Goal: Information Seeking & Learning: Learn about a topic

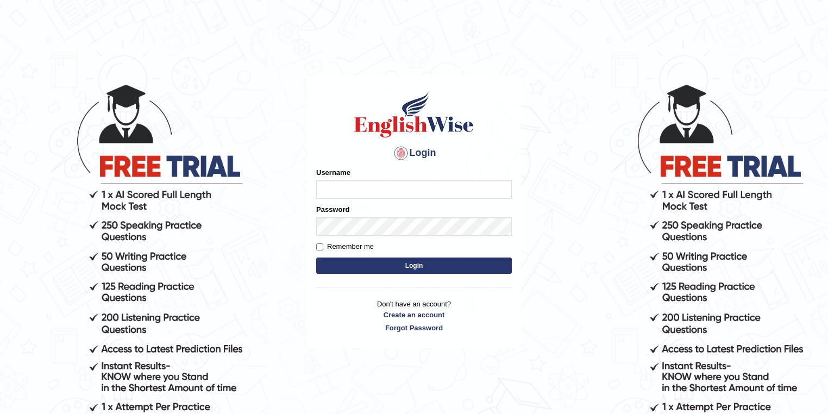
click at [358, 188] on input "Username" at bounding box center [414, 189] width 196 height 18
type input "ken32"
click at [316, 258] on button "Login" at bounding box center [414, 266] width 196 height 16
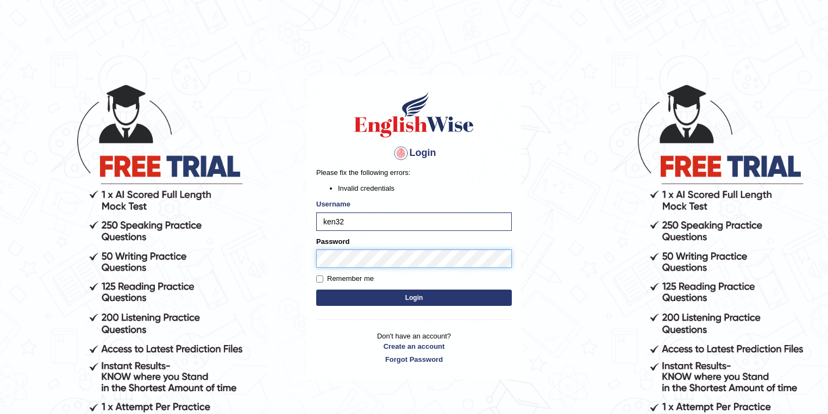
click at [316, 290] on button "Login" at bounding box center [414, 298] width 196 height 16
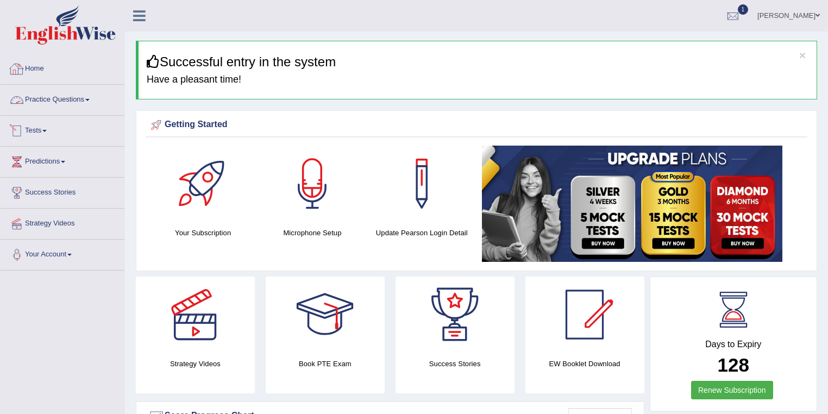
click at [80, 101] on link "Practice Questions" at bounding box center [63, 98] width 124 height 27
click at [80, 99] on link "Practice Questions" at bounding box center [63, 98] width 124 height 27
click at [83, 93] on link "Practice Questions" at bounding box center [63, 98] width 124 height 27
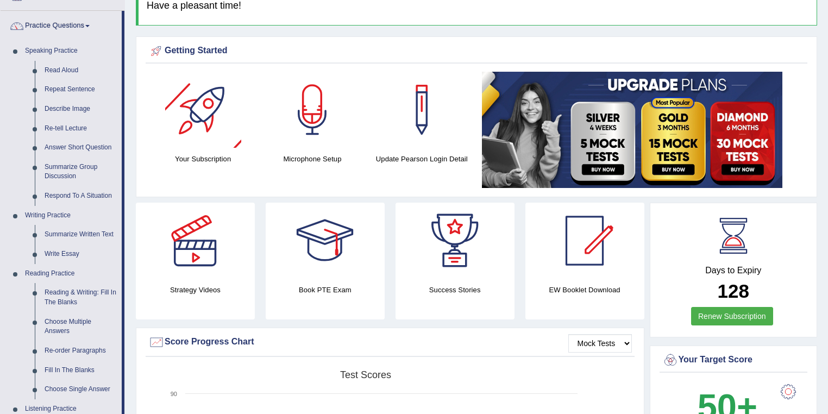
scroll to position [87, 0]
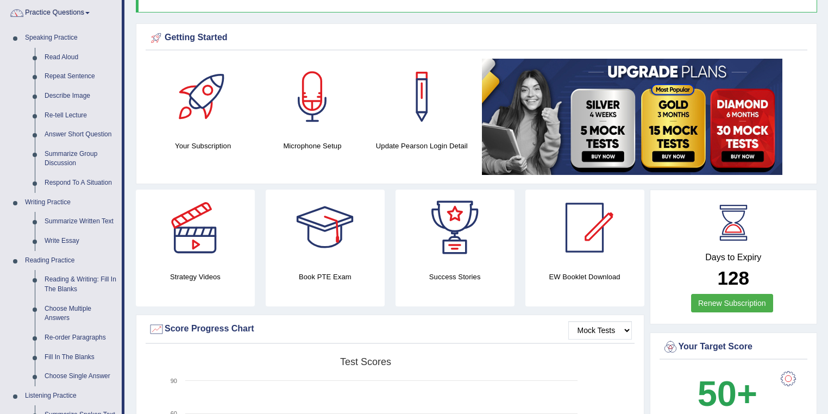
click at [322, 248] on div at bounding box center [325, 228] width 76 height 76
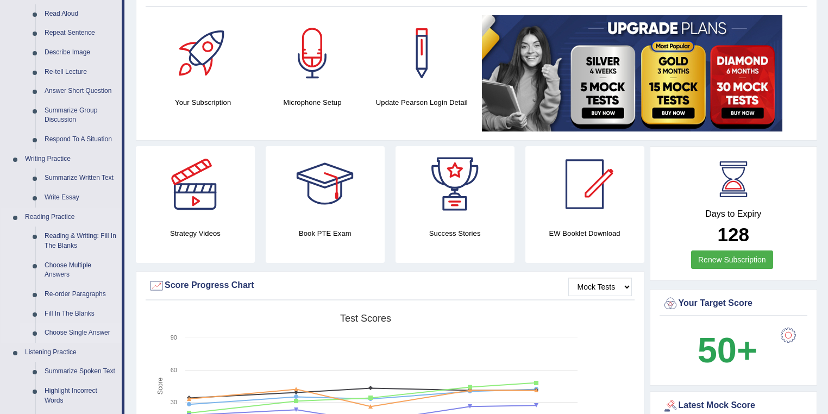
scroll to position [261, 0]
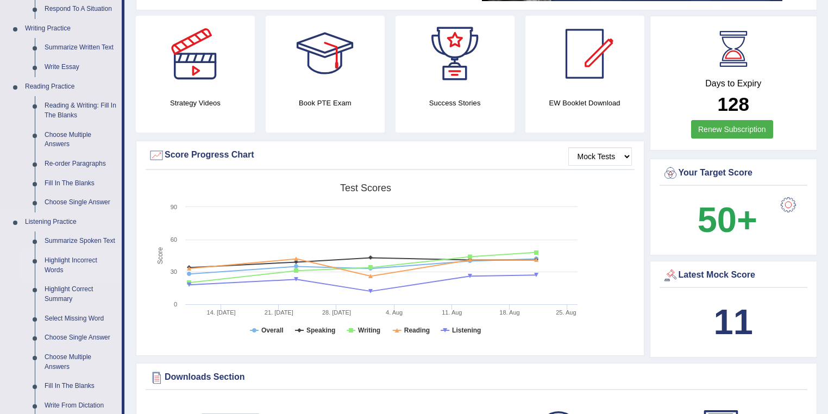
click at [66, 263] on link "Highlight Incorrect Words" at bounding box center [81, 265] width 82 height 29
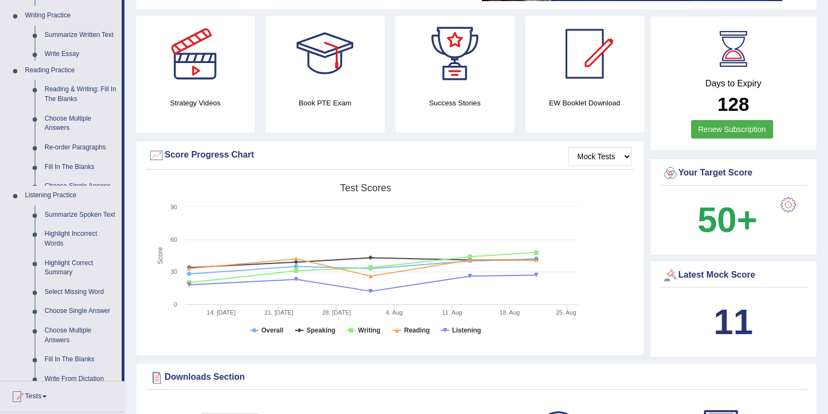
click at [66, 263] on ul "Summarize Spoken Text Highlight Incorrect Words Highlight Correct Summary Selec…" at bounding box center [71, 297] width 102 height 185
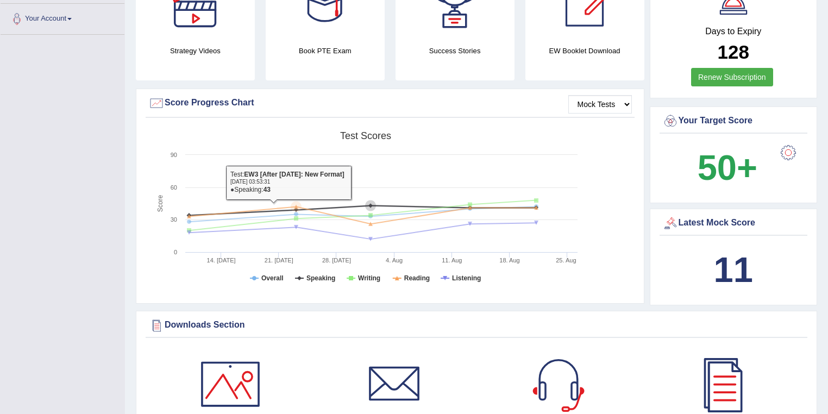
scroll to position [822, 0]
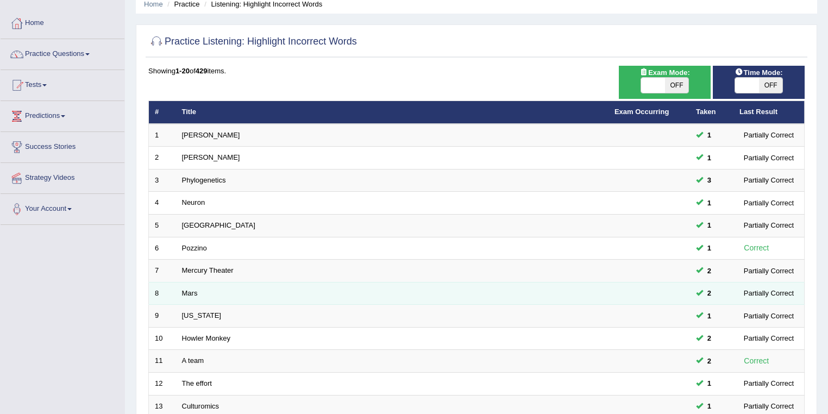
scroll to position [130, 0]
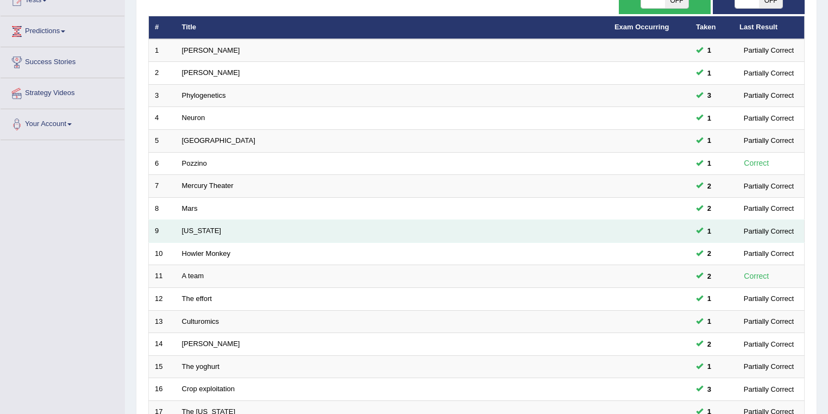
click at [208, 232] on td "Oregon" at bounding box center [392, 231] width 433 height 23
click at [199, 229] on link "Oregon" at bounding box center [201, 231] width 39 height 8
click at [198, 229] on link "Oregon" at bounding box center [201, 231] width 39 height 8
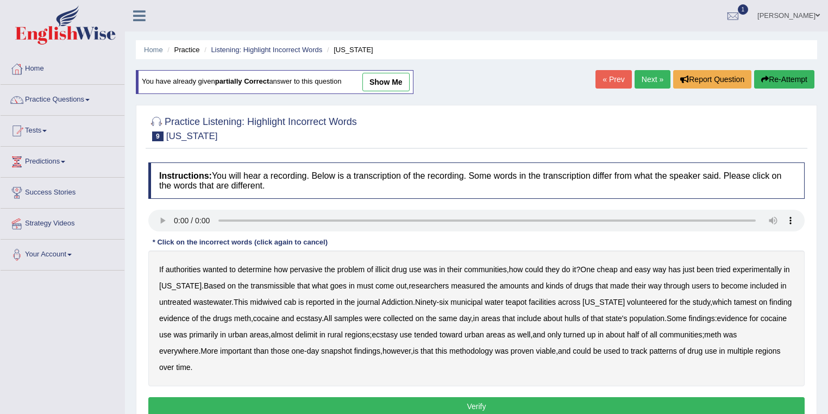
click at [788, 238] on div "Instructions: You will hear a recording. Below is a transcription of the record…" at bounding box center [477, 290] width 662 height 267
click at [263, 283] on b "transmissible" at bounding box center [273, 286] width 45 height 9
click at [268, 302] on b "midwived" at bounding box center [266, 302] width 32 height 9
click at [324, 303] on b "reported" at bounding box center [320, 302] width 28 height 9
click at [734, 304] on b "tamest" at bounding box center [745, 302] width 23 height 9
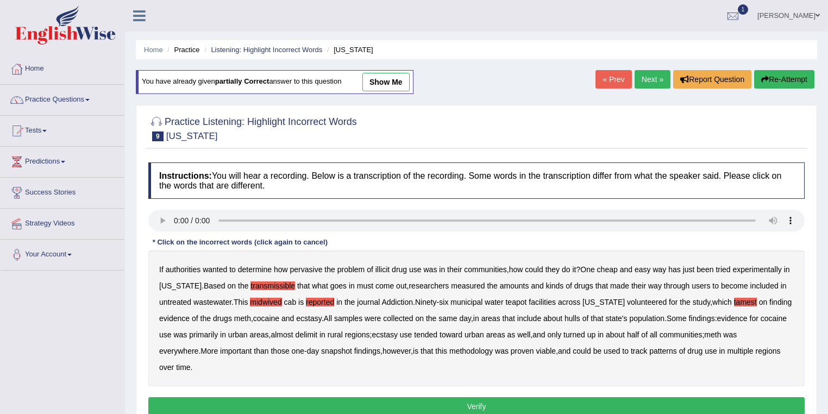
click at [578, 317] on b "hulls" at bounding box center [573, 318] width 16 height 9
click at [317, 333] on b "delimit" at bounding box center [307, 335] width 22 height 9
click at [352, 408] on button "Verify" at bounding box center [476, 406] width 657 height 18
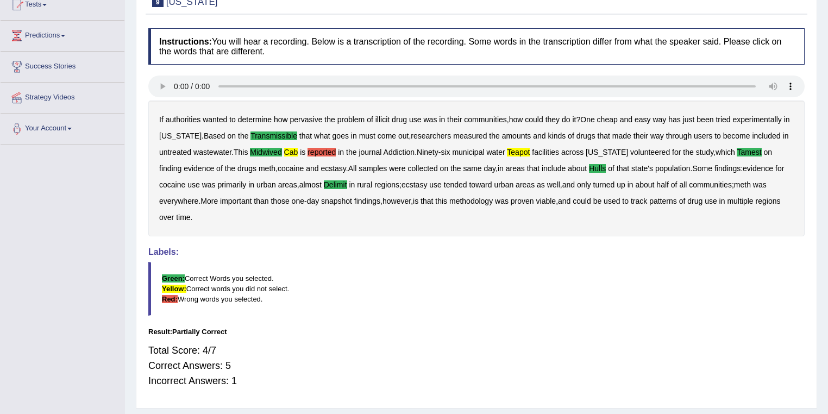
scroll to position [113, 0]
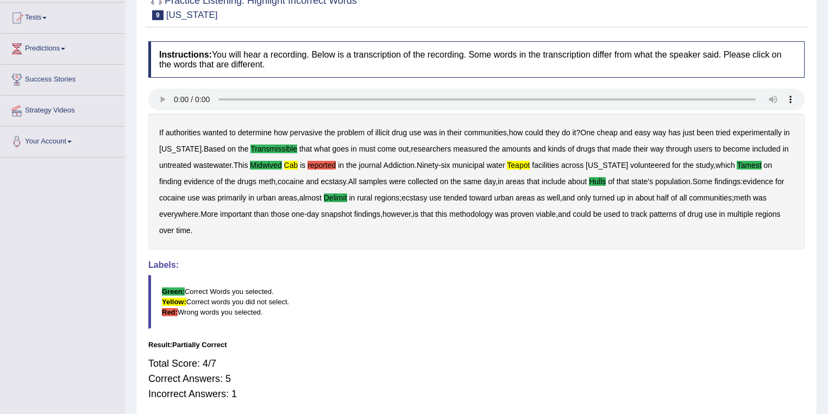
click at [328, 165] on b "reported" at bounding box center [322, 165] width 28 height 9
click at [524, 163] on b "teapot" at bounding box center [518, 165] width 23 height 9
click at [272, 167] on b "midwived" at bounding box center [266, 165] width 32 height 9
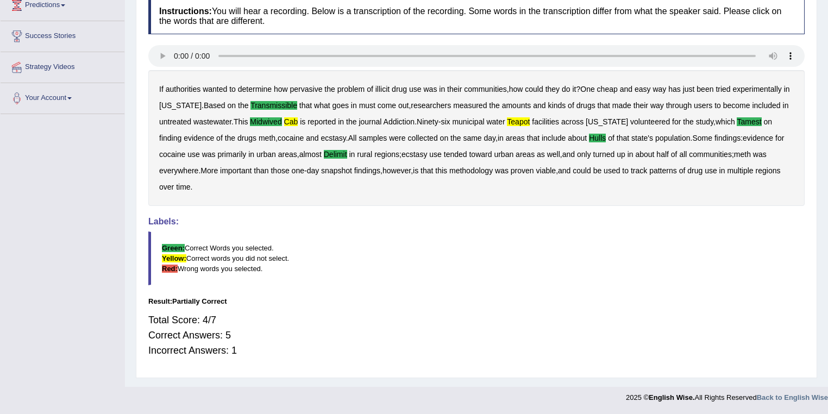
scroll to position [70, 0]
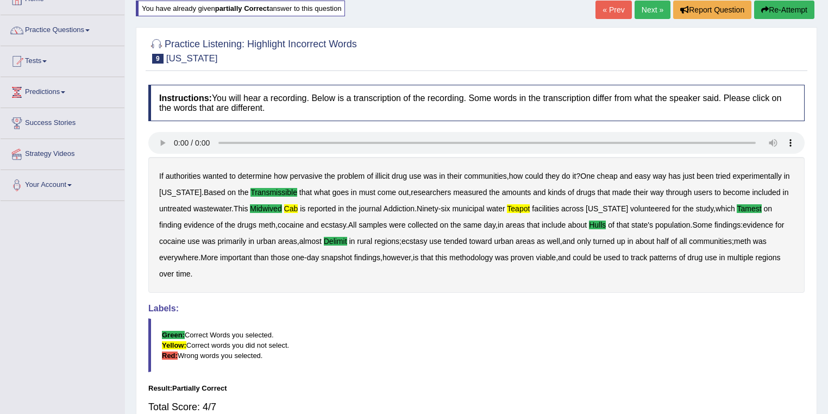
click at [659, 7] on link "Next »" at bounding box center [653, 10] width 36 height 18
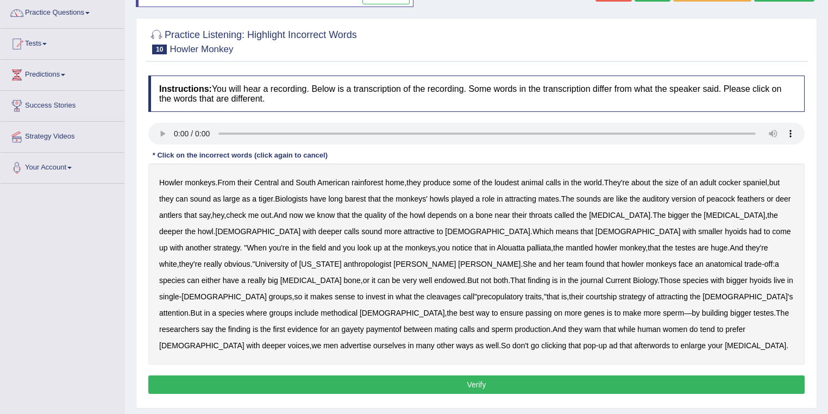
click at [538, 183] on b "animal" at bounding box center [532, 182] width 22 height 9
click at [352, 196] on b "barest" at bounding box center [355, 199] width 21 height 9
click at [461, 292] on b "cleavages" at bounding box center [444, 296] width 34 height 9
click at [402, 325] on b "paymentof" at bounding box center [383, 329] width 35 height 9
click at [364, 325] on b "gayety" at bounding box center [352, 329] width 22 height 9
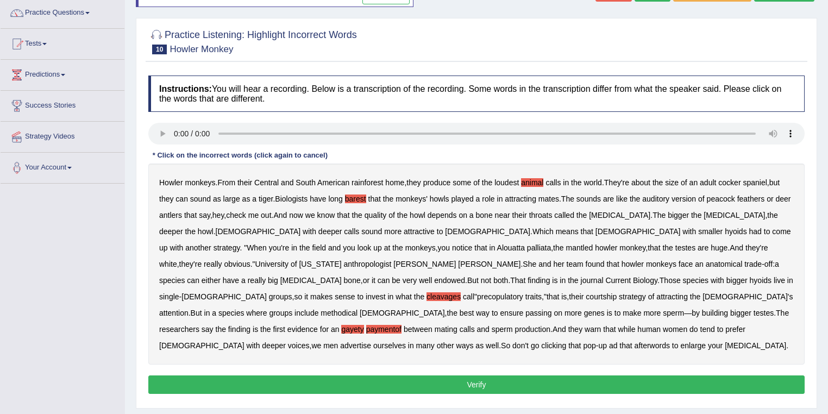
click at [402, 325] on b "paymentof" at bounding box center [383, 329] width 35 height 9
click at [644, 341] on b "afterwords" at bounding box center [652, 345] width 35 height 9
click at [670, 376] on button "Verify" at bounding box center [476, 385] width 657 height 18
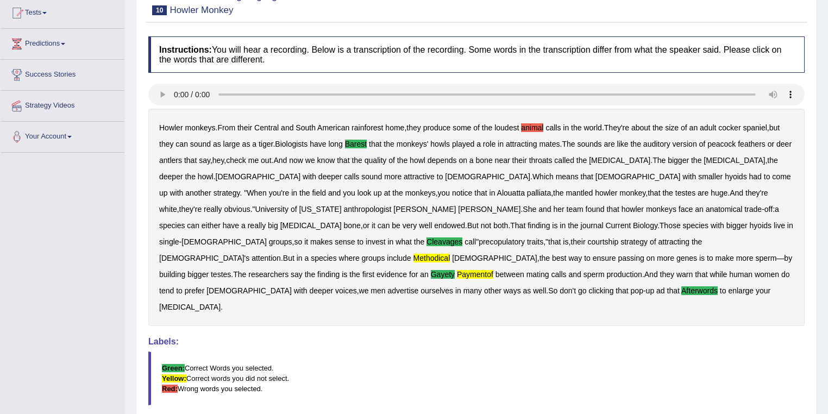
scroll to position [29, 0]
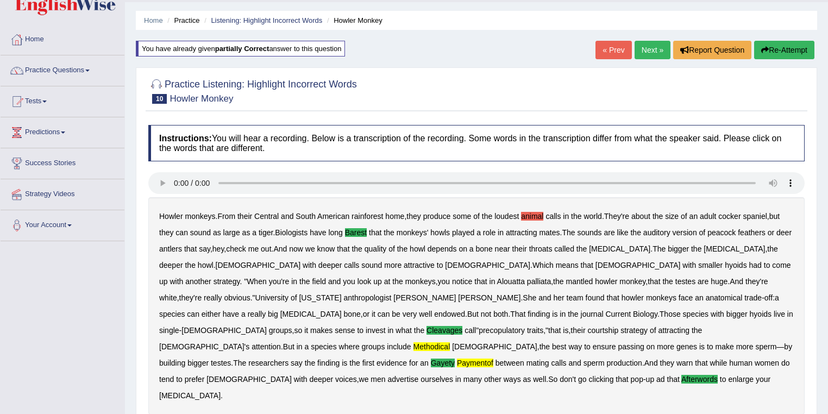
click at [653, 52] on link "Next »" at bounding box center [653, 50] width 36 height 18
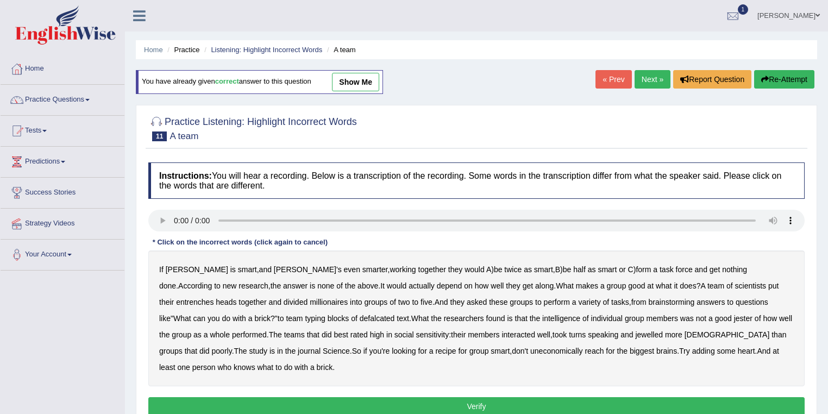
click at [214, 298] on b "entrenches" at bounding box center [195, 302] width 38 height 9
click at [360, 317] on b "defalcated" at bounding box center [377, 318] width 35 height 9
click at [734, 317] on b "jester" at bounding box center [743, 318] width 18 height 9
click at [635, 334] on b "jewelled" at bounding box center [649, 335] width 28 height 9
click at [531, 347] on b "uneconomically" at bounding box center [557, 351] width 53 height 9
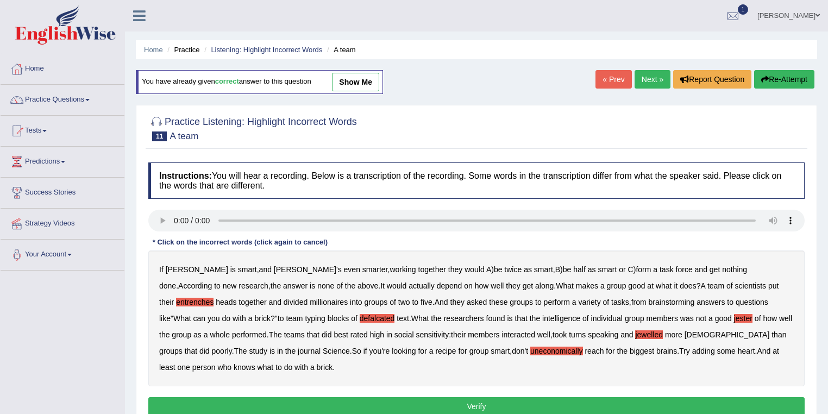
click at [417, 400] on button "Verify" at bounding box center [476, 406] width 657 height 18
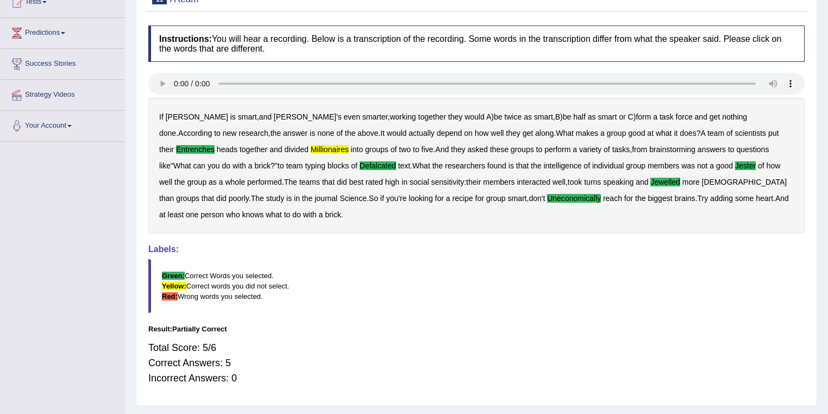
scroll to position [26, 0]
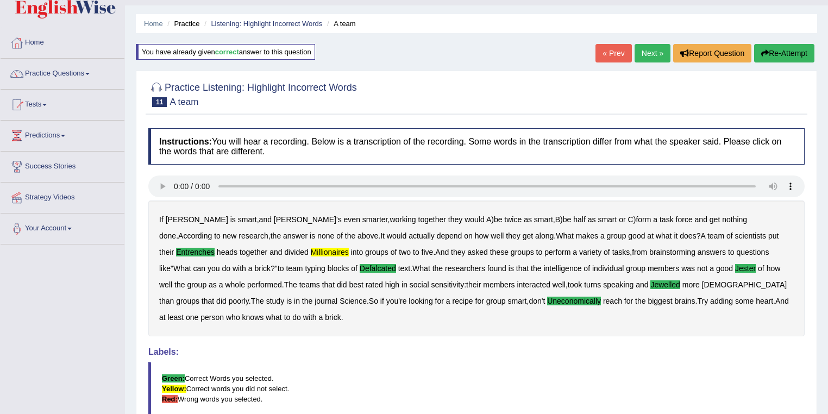
click at [641, 45] on link "Next »" at bounding box center [653, 53] width 36 height 18
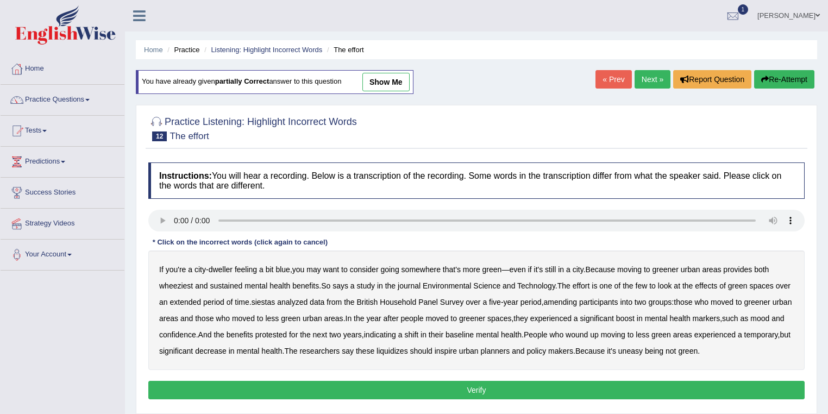
drag, startPoint x: 180, startPoint y: 283, endPoint x: 186, endPoint y: 283, distance: 6.0
click at [179, 283] on b "wheeziest" at bounding box center [176, 286] width 34 height 9
click at [276, 299] on b "siestas" at bounding box center [264, 302] width 24 height 9
click at [578, 298] on b "amending" at bounding box center [561, 302] width 34 height 9
click at [287, 335] on b "protested" at bounding box center [271, 335] width 32 height 9
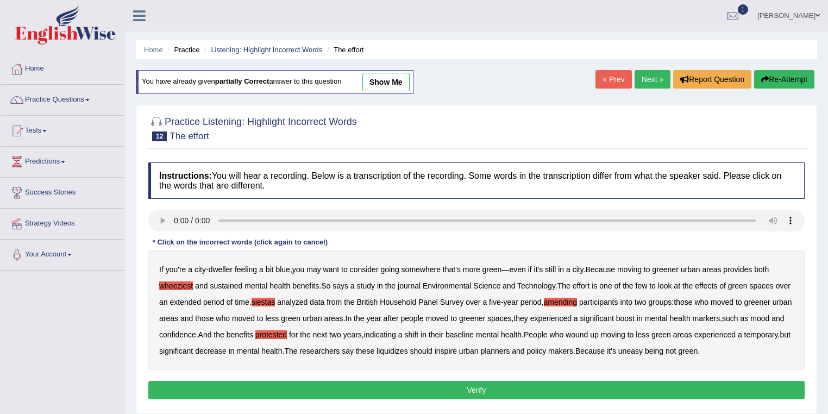
click at [408, 350] on b "liquidizes" at bounding box center [393, 351] width 32 height 9
click at [748, 395] on button "Verify" at bounding box center [476, 390] width 657 height 18
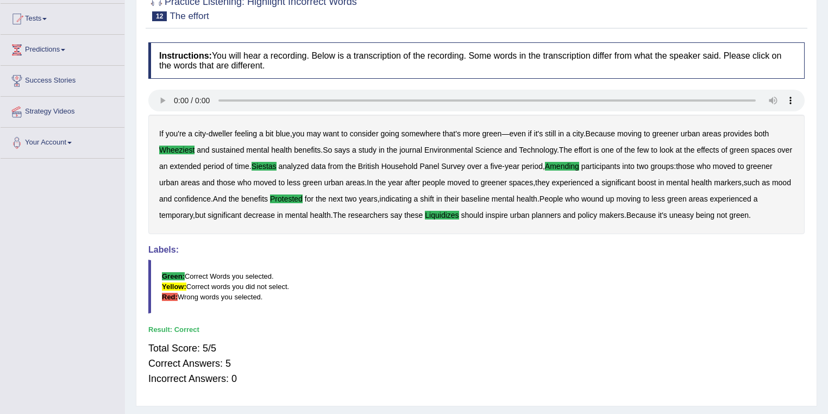
scroll to position [70, 0]
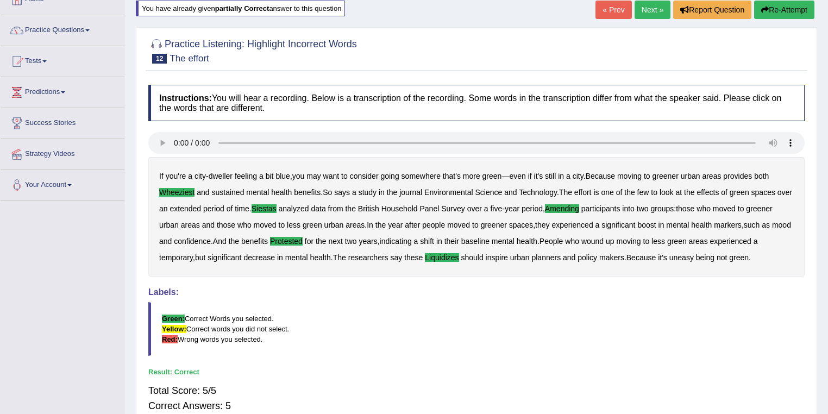
click at [651, 9] on link "Next »" at bounding box center [653, 10] width 36 height 18
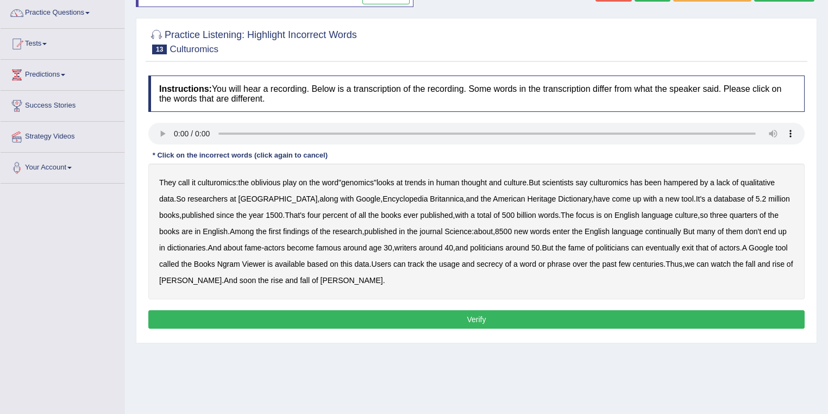
click at [698, 183] on b "hampered" at bounding box center [681, 182] width 34 height 9
click at [656, 232] on b "continually" at bounding box center [663, 231] width 36 height 9
click at [489, 262] on b "secrecy" at bounding box center [490, 264] width 26 height 9
click at [327, 314] on button "Verify" at bounding box center [476, 319] width 657 height 18
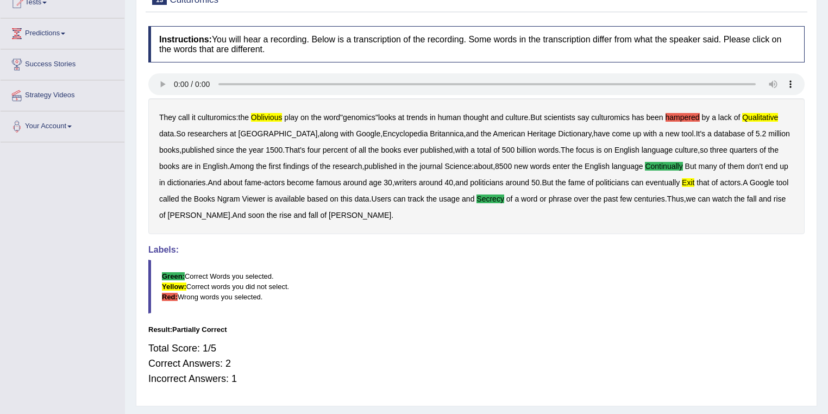
scroll to position [113, 0]
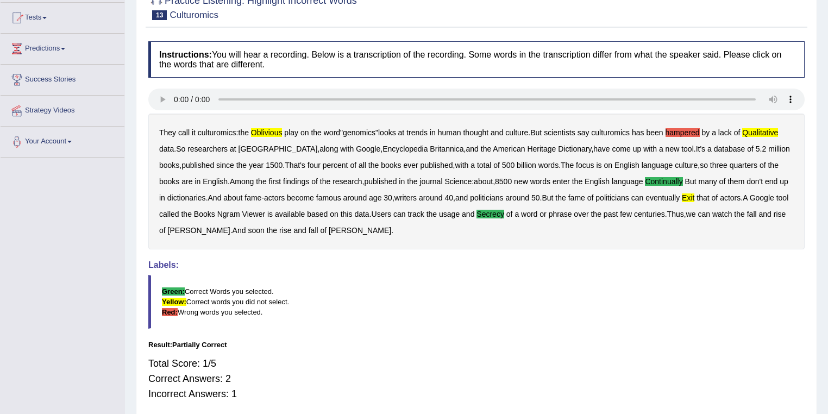
click at [696, 129] on b "hampered" at bounding box center [683, 132] width 34 height 9
click at [778, 130] on b "qualitative" at bounding box center [761, 132] width 36 height 9
click at [690, 197] on b "exit" at bounding box center [688, 198] width 13 height 9
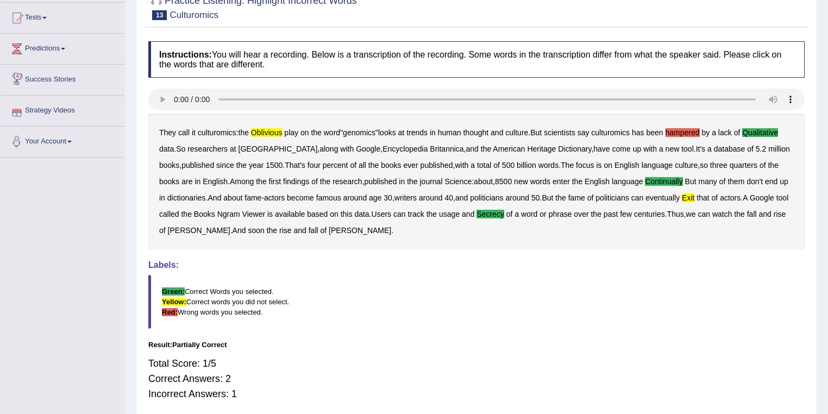
scroll to position [0, 0]
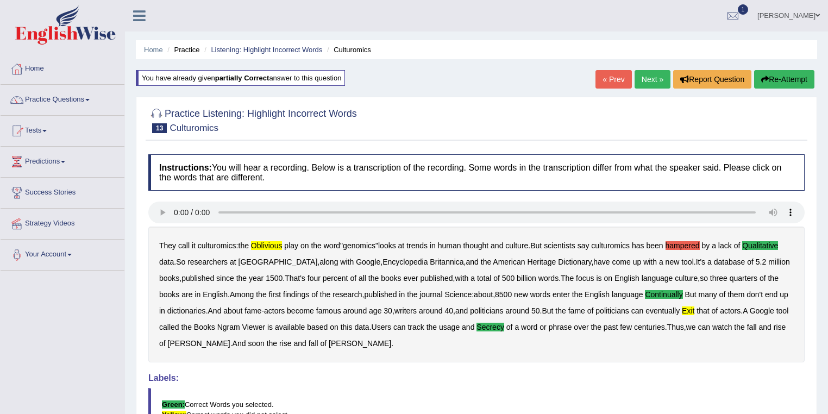
click at [658, 85] on link "Next »" at bounding box center [653, 79] width 36 height 18
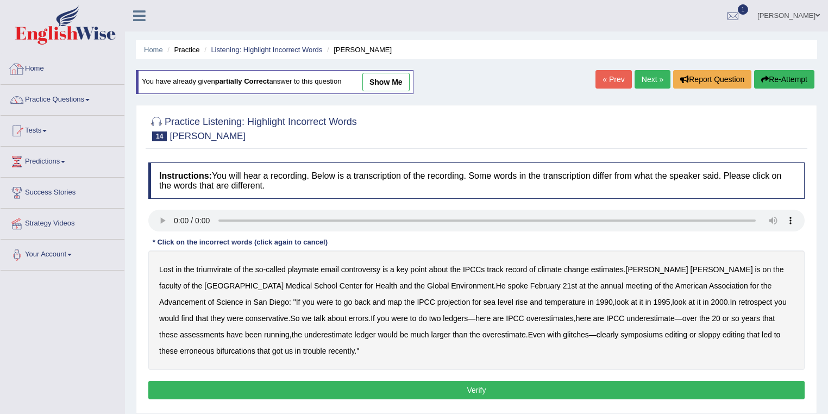
click at [76, 97] on link "Practice Questions" at bounding box center [63, 98] width 124 height 27
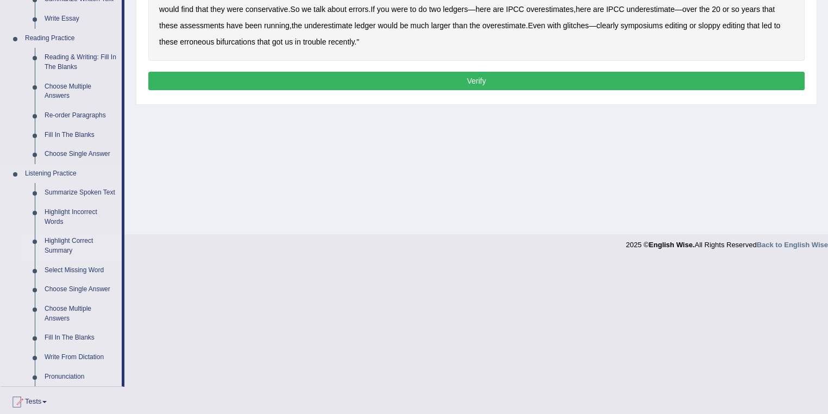
scroll to position [348, 0]
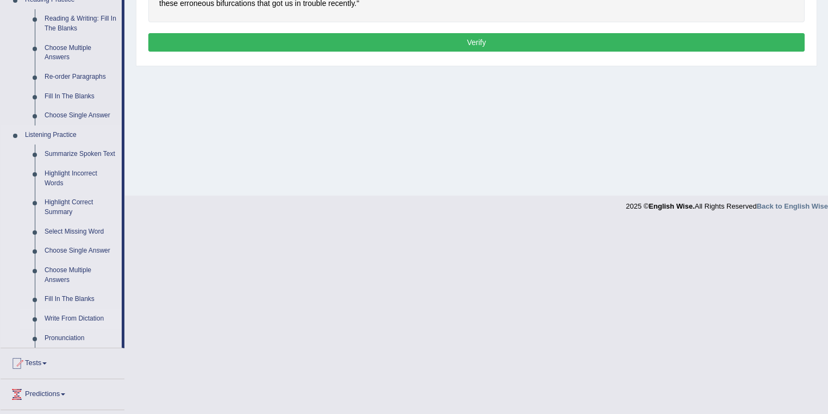
click at [67, 318] on link "Write From Dictation" at bounding box center [81, 319] width 82 height 20
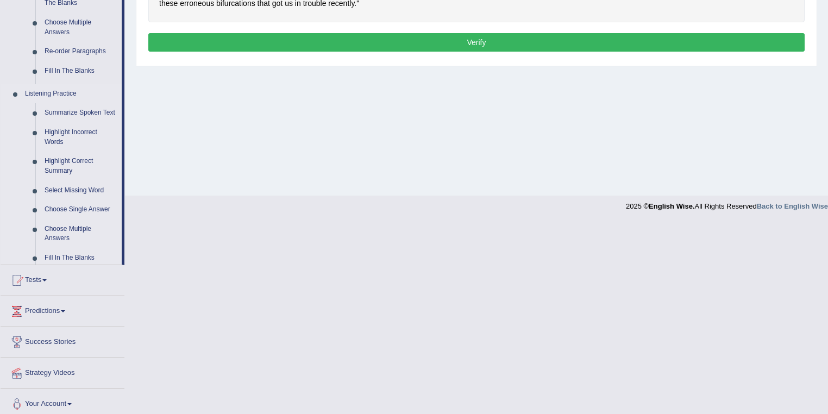
scroll to position [157, 0]
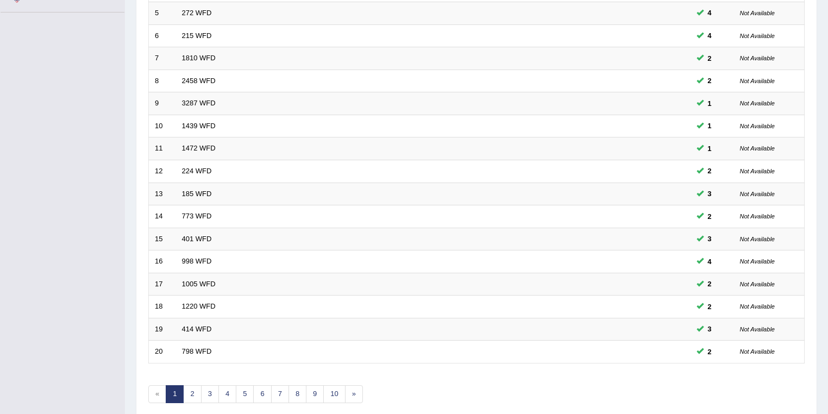
scroll to position [302, 0]
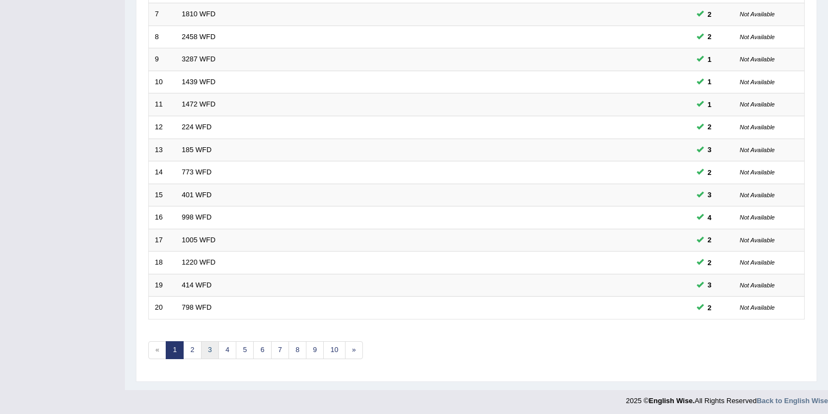
click at [210, 350] on link "3" at bounding box center [210, 350] width 18 height 18
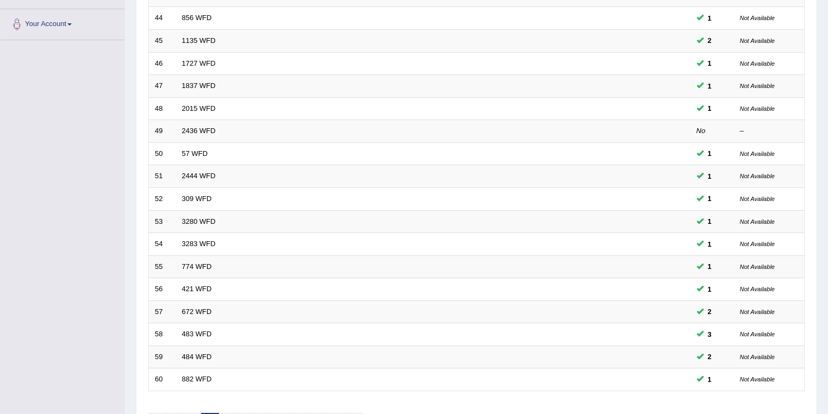
scroll to position [302, 0]
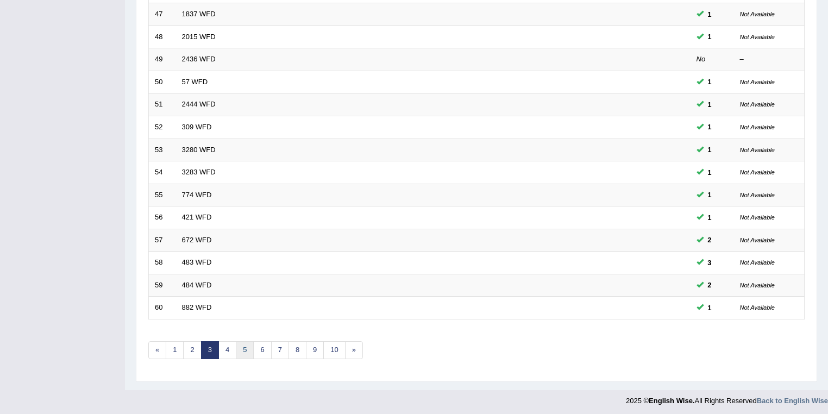
click at [239, 352] on link "5" at bounding box center [245, 350] width 18 height 18
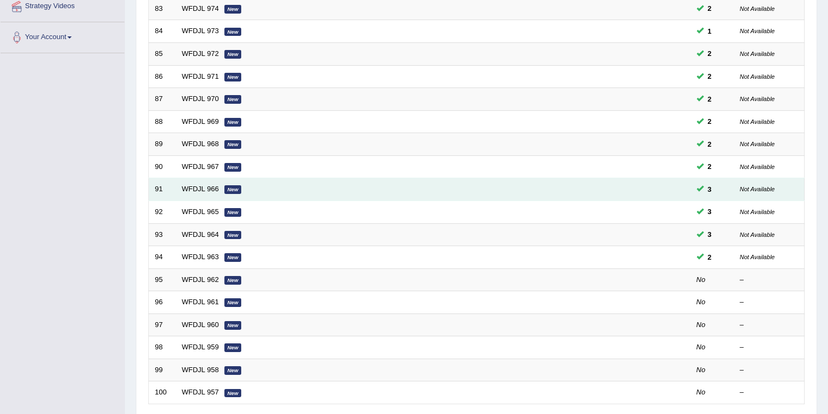
scroll to position [302, 0]
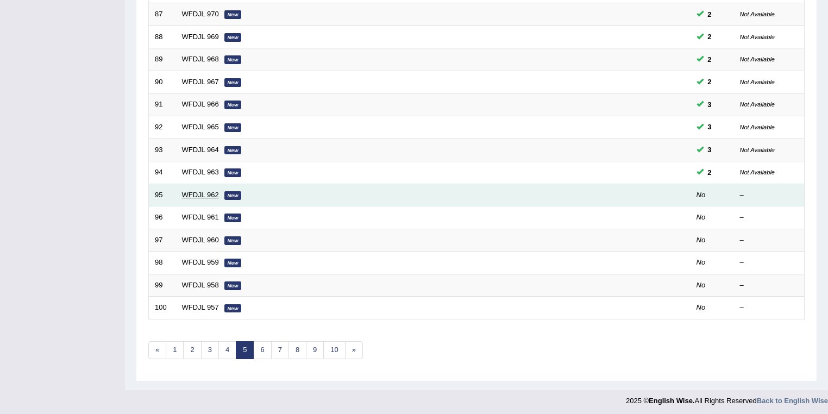
click at [201, 196] on link "WFDJL 962" at bounding box center [200, 195] width 37 height 8
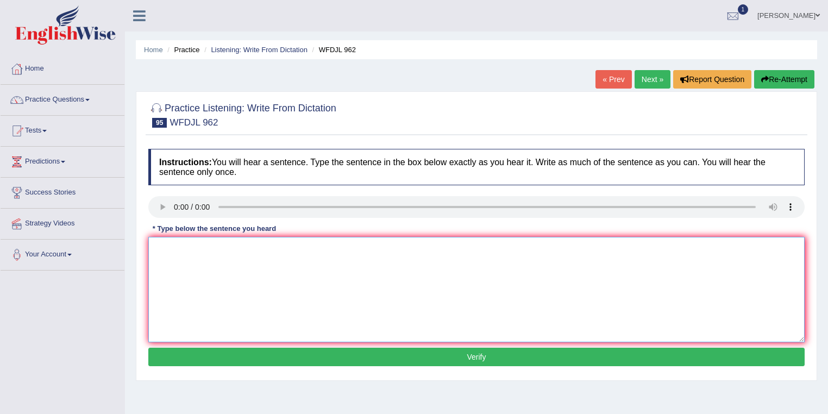
click at [186, 257] on textarea at bounding box center [476, 289] width 657 height 105
type textarea "Doing activity is outside learn more skills."
click at [258, 359] on button "Verify" at bounding box center [476, 357] width 657 height 18
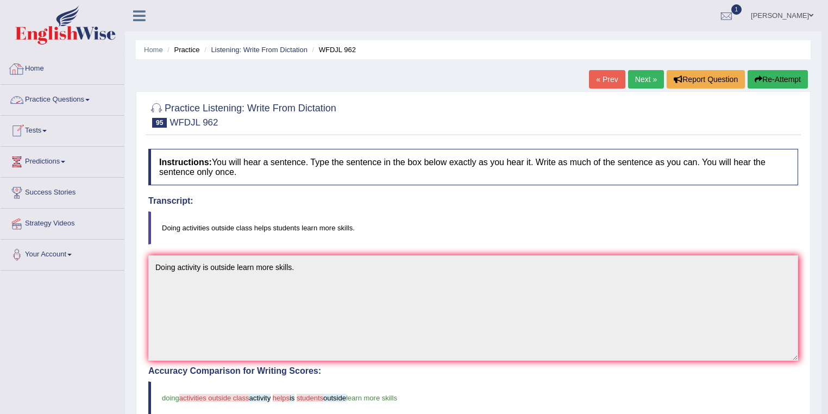
click at [77, 97] on link "Practice Questions" at bounding box center [63, 98] width 124 height 27
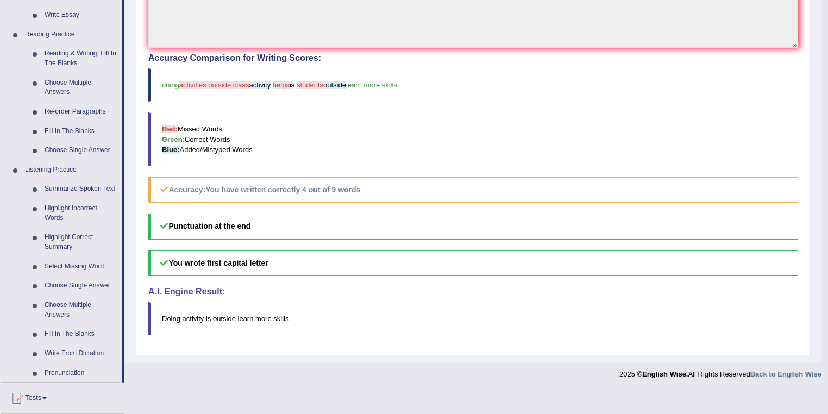
scroll to position [391, 0]
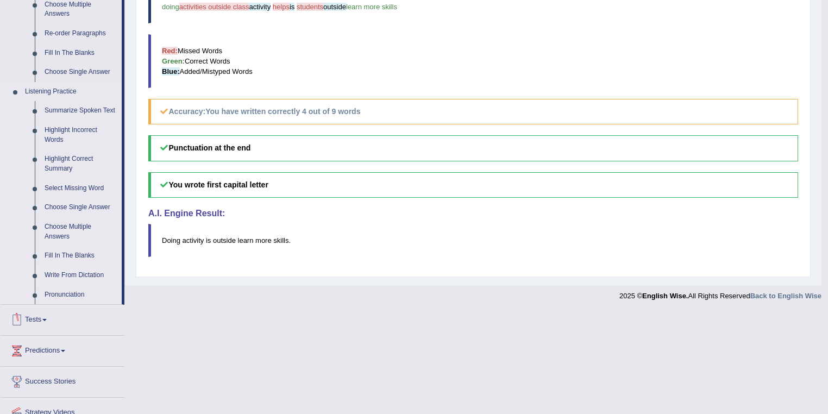
click at [76, 273] on link "Write From Dictation" at bounding box center [81, 276] width 82 height 20
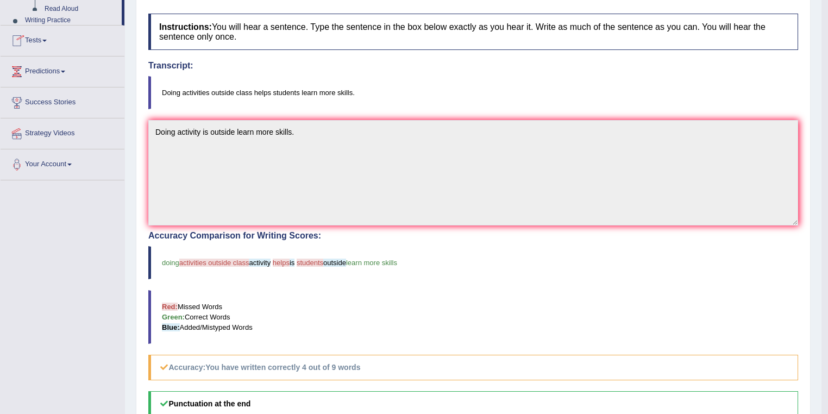
scroll to position [192, 0]
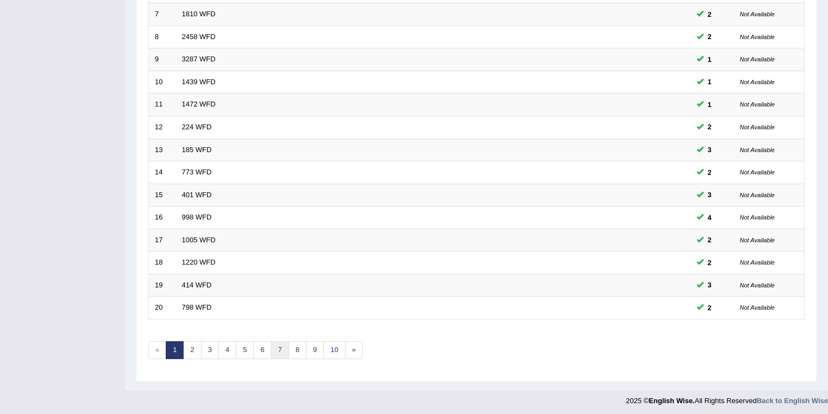
click at [276, 345] on link "7" at bounding box center [280, 350] width 18 height 18
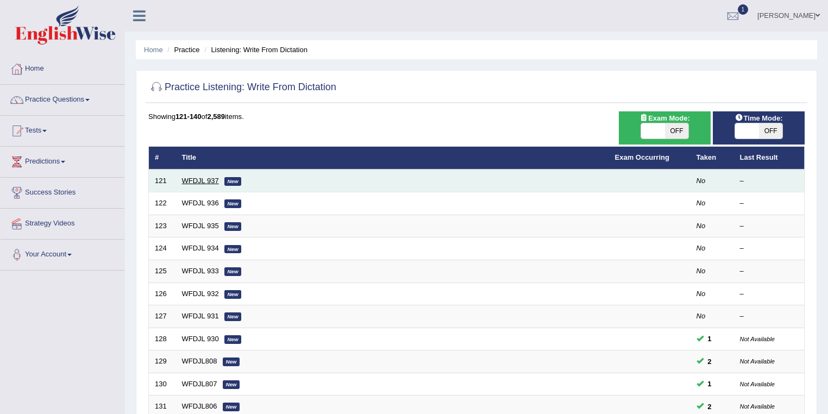
click at [197, 179] on link "WFDJL 937" at bounding box center [200, 181] width 37 height 8
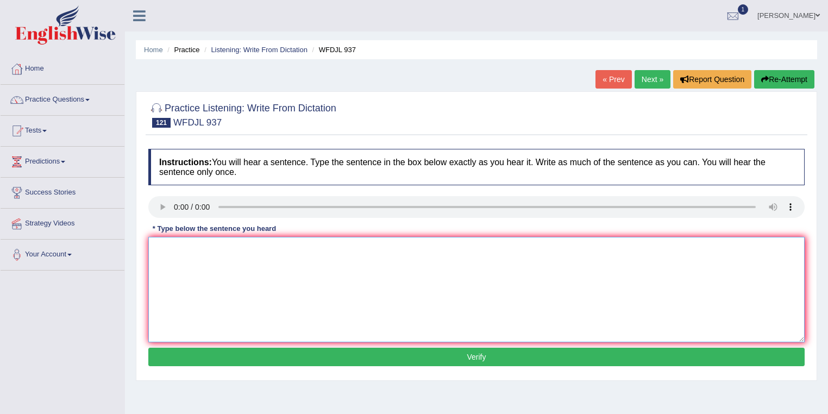
click at [167, 247] on textarea at bounding box center [476, 289] width 657 height 105
type textarea "This shows us there are few diffrent problems happening together."
click at [238, 357] on button "Verify" at bounding box center [476, 357] width 657 height 18
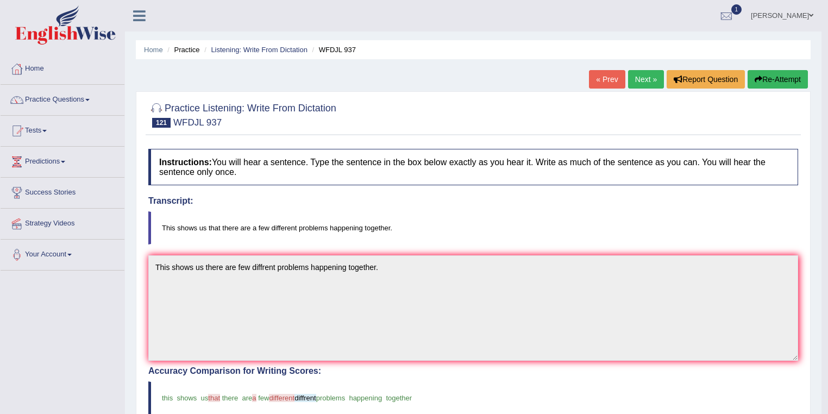
click at [652, 77] on link "Next »" at bounding box center [646, 79] width 36 height 18
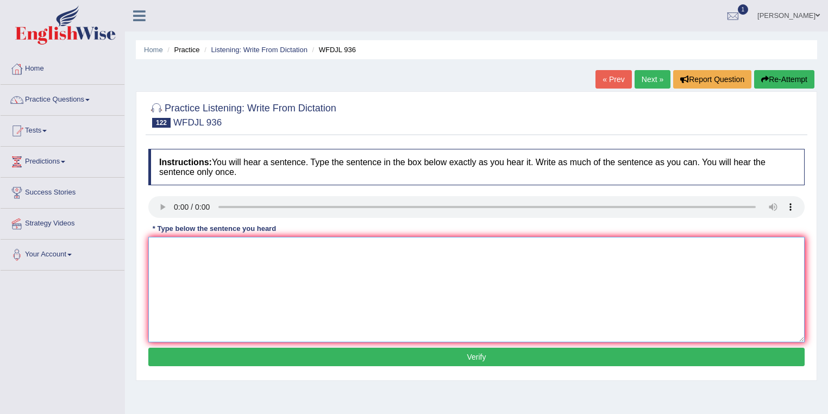
click at [194, 272] on textarea at bounding box center [476, 289] width 657 height 105
click at [160, 244] on textarea at bounding box center [476, 289] width 657 height 105
type textarea "Many schools offer to study abroad study more too."
drag, startPoint x: 196, startPoint y: 357, endPoint x: 188, endPoint y: 350, distance: 10.0
click at [195, 357] on button "Verify" at bounding box center [476, 357] width 657 height 18
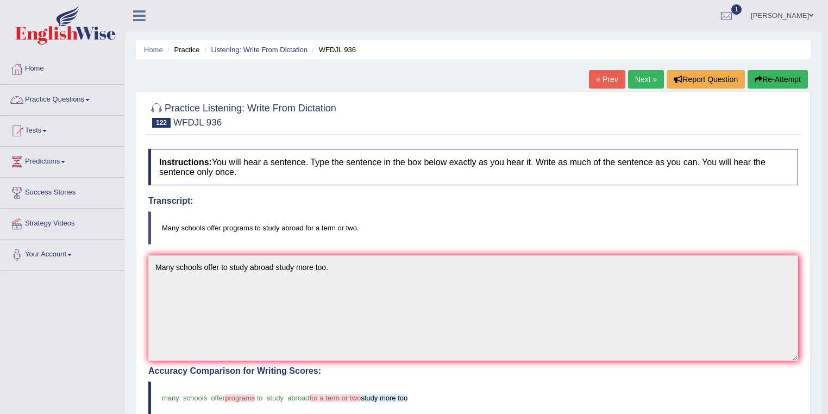
click at [48, 96] on link "Practice Questions" at bounding box center [63, 98] width 124 height 27
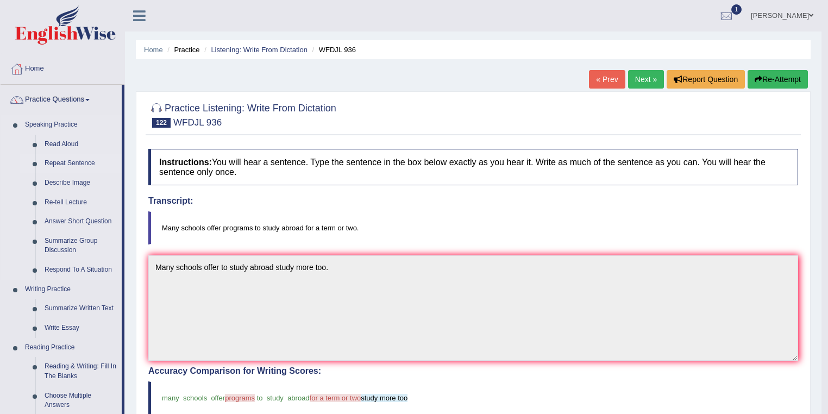
click at [70, 164] on link "Repeat Sentence" at bounding box center [81, 164] width 82 height 20
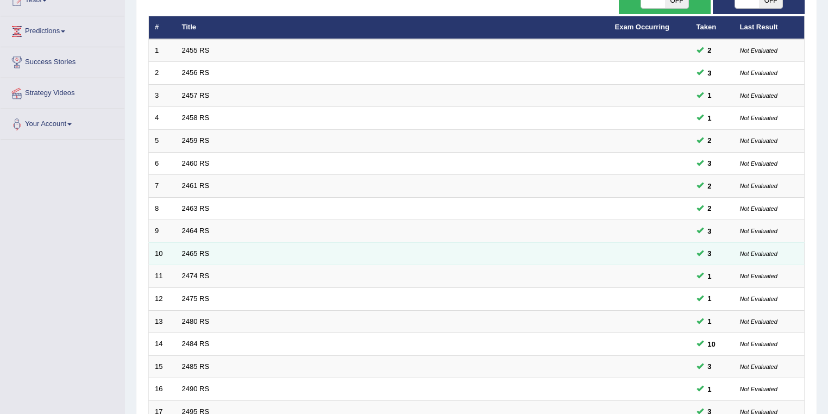
scroll to position [302, 0]
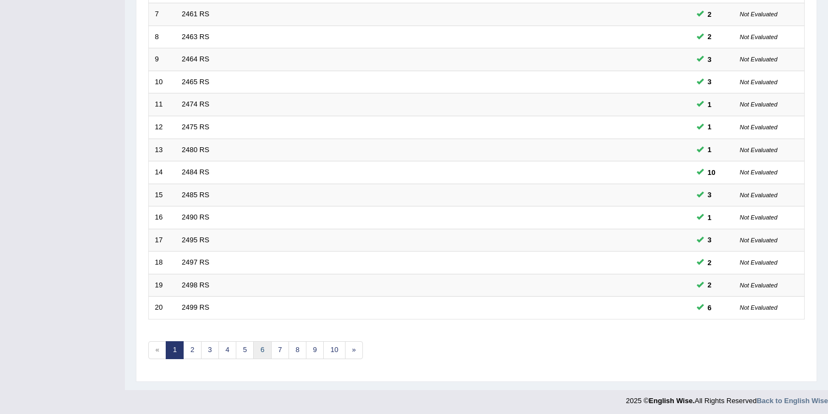
click at [261, 348] on link "6" at bounding box center [262, 350] width 18 height 18
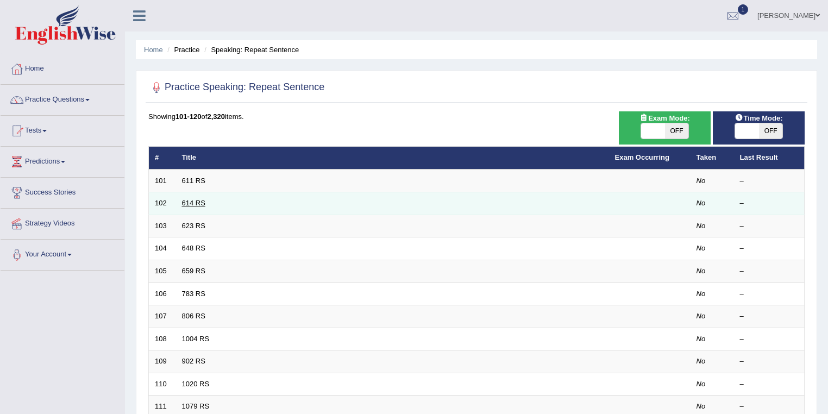
click at [192, 205] on link "614 RS" at bounding box center [193, 203] width 23 height 8
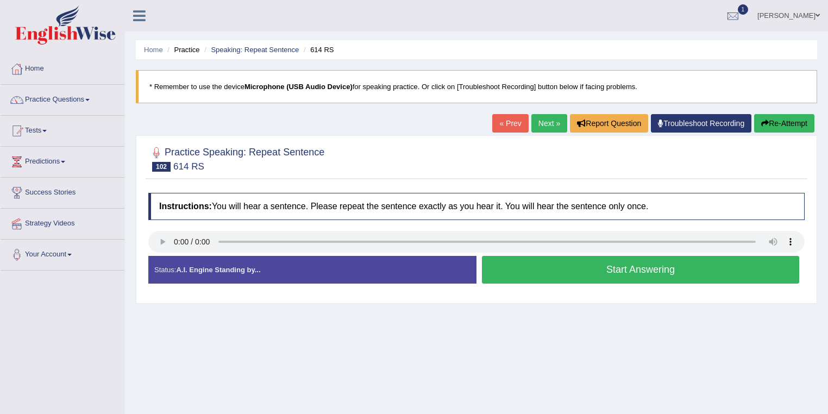
click at [517, 258] on button "Start Answering" at bounding box center [640, 270] width 317 height 28
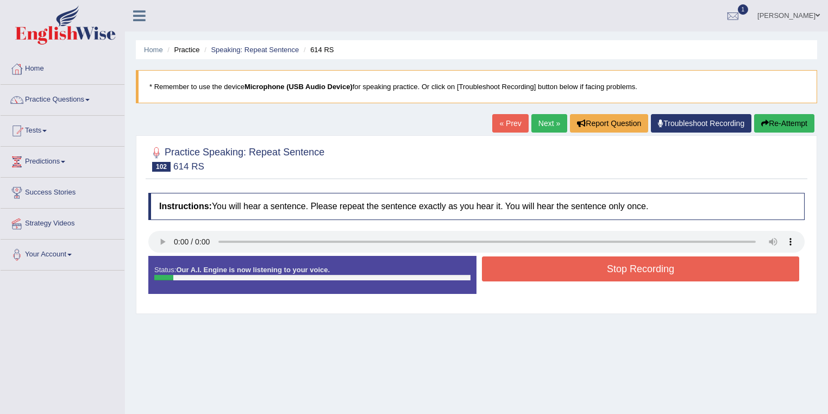
click at [512, 268] on button "Stop Recording" at bounding box center [640, 269] width 317 height 25
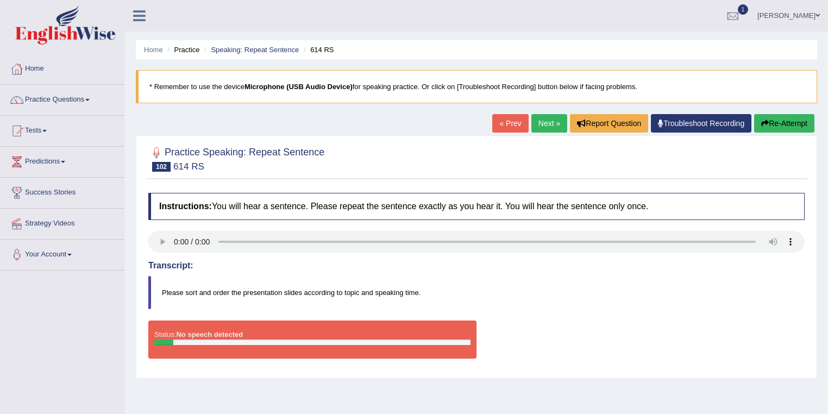
click at [532, 124] on link "Next »" at bounding box center [550, 123] width 36 height 18
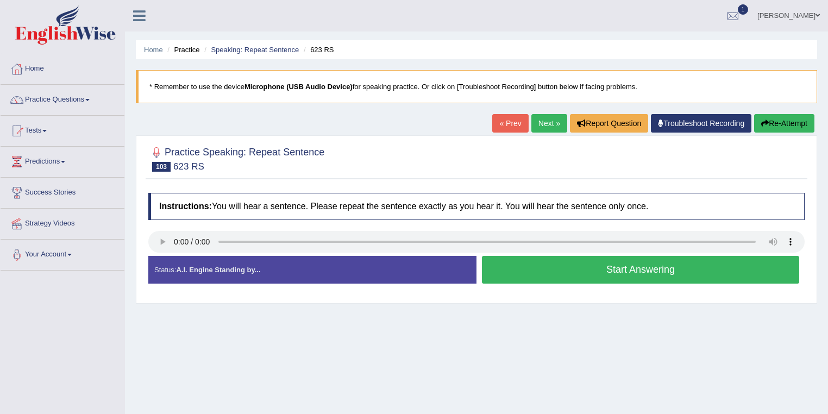
click at [551, 273] on button "Start Answering" at bounding box center [640, 270] width 317 height 28
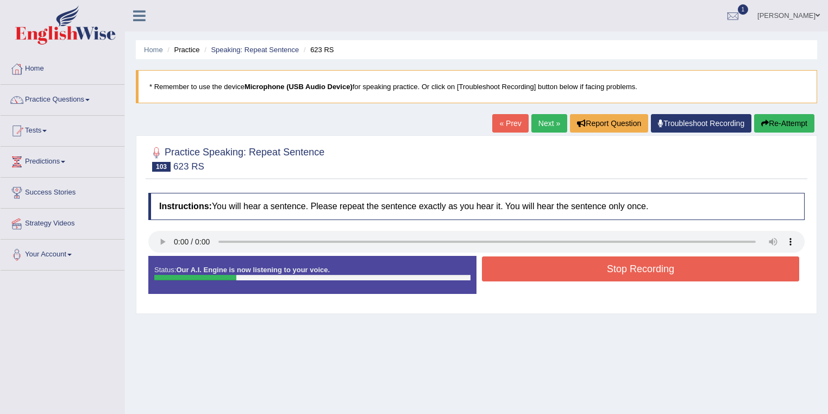
click at [552, 264] on button "Stop Recording" at bounding box center [640, 269] width 317 height 25
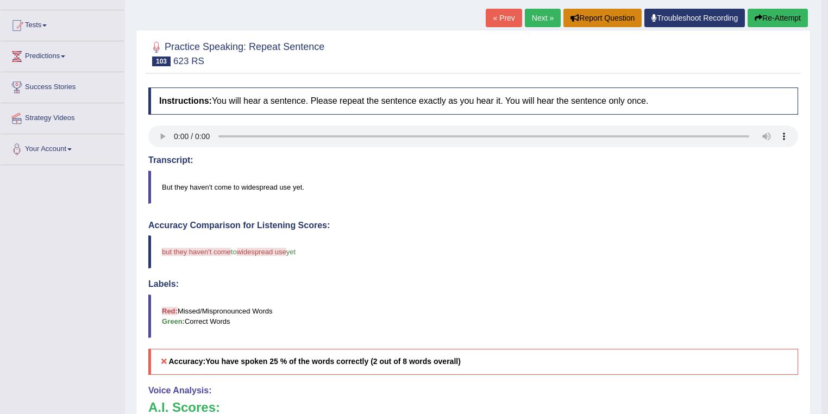
scroll to position [87, 0]
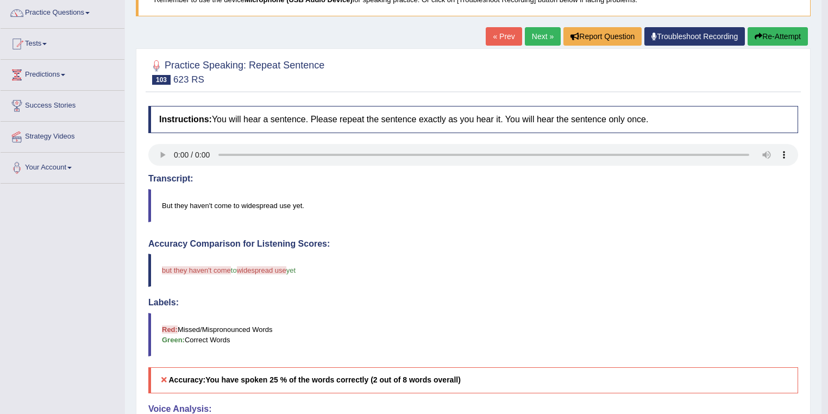
click at [774, 39] on button "Re-Attempt" at bounding box center [778, 36] width 60 height 18
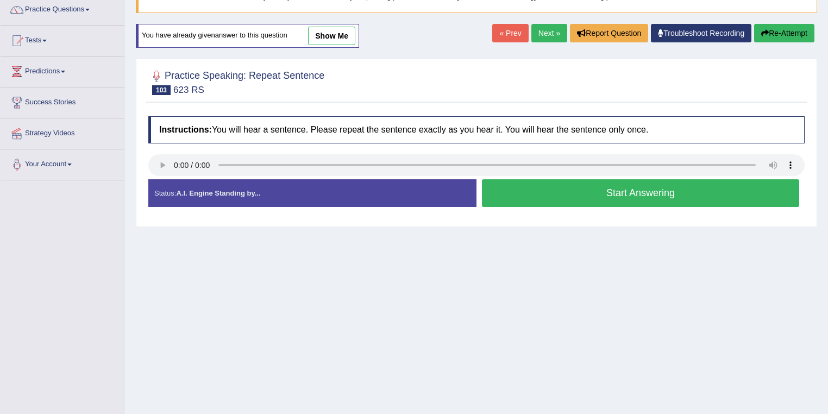
click at [587, 187] on button "Start Answering" at bounding box center [640, 193] width 317 height 28
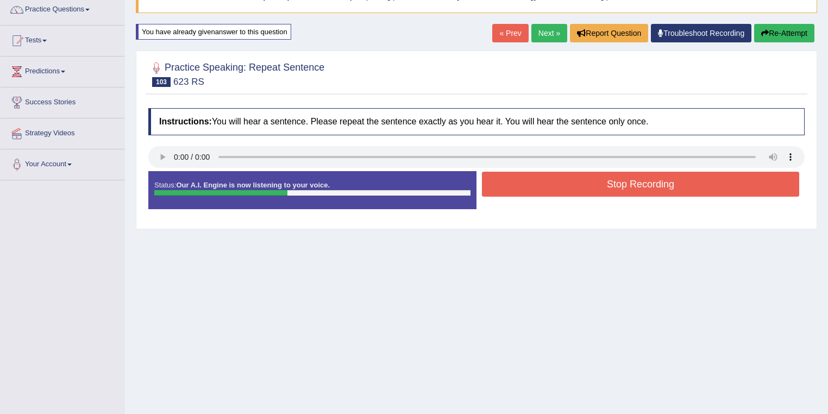
click at [598, 186] on button "Stop Recording" at bounding box center [640, 184] width 317 height 25
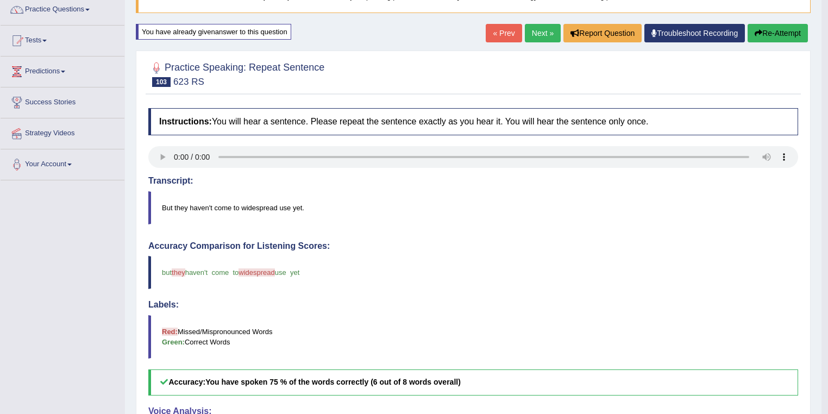
scroll to position [47, 0]
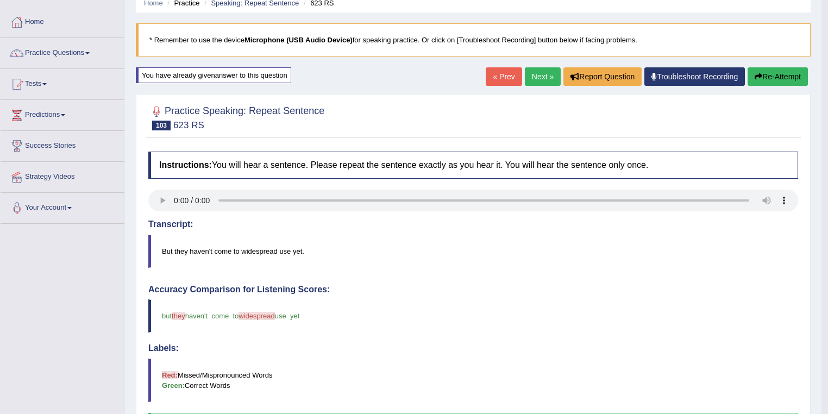
click at [535, 80] on link "Next »" at bounding box center [543, 76] width 36 height 18
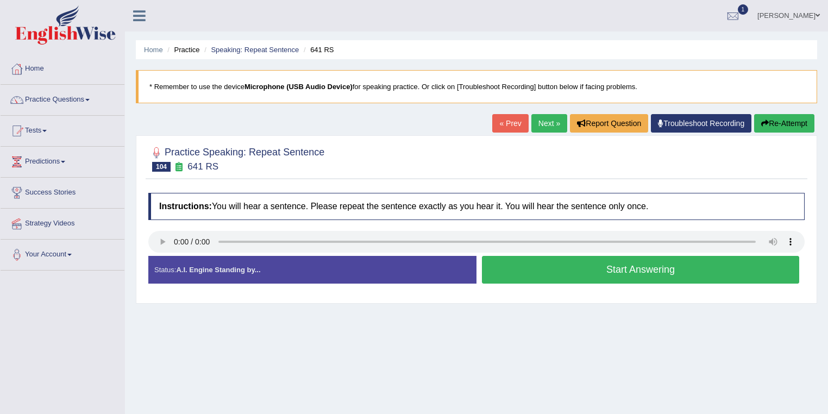
click at [518, 273] on button "Start Answering" at bounding box center [640, 270] width 317 height 28
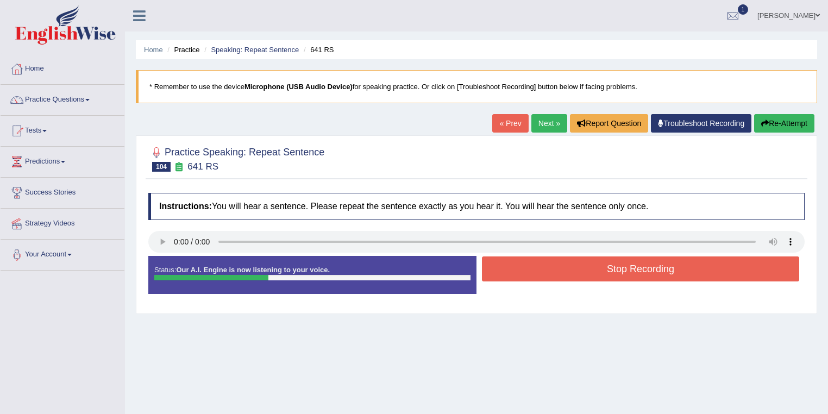
click at [528, 267] on button "Stop Recording" at bounding box center [640, 269] width 317 height 25
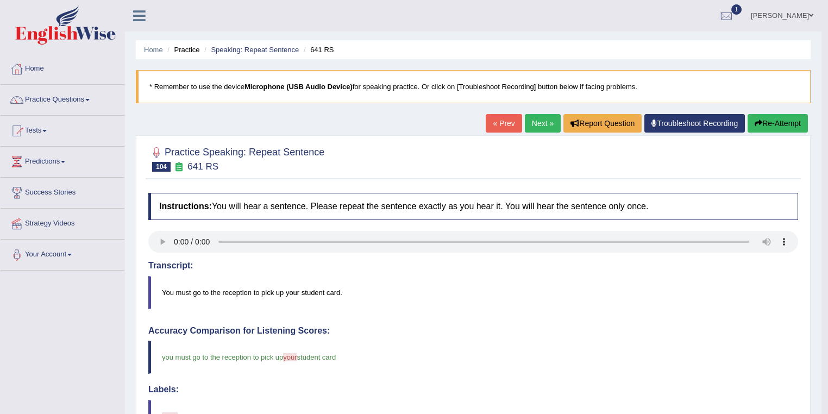
click at [545, 130] on link "Next »" at bounding box center [543, 123] width 36 height 18
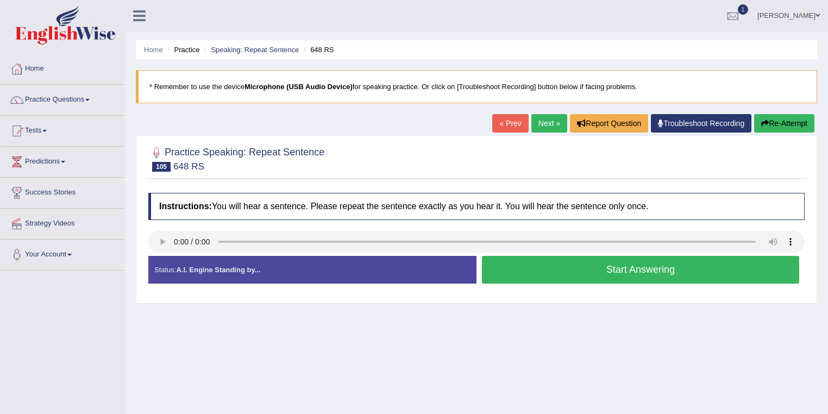
click at [508, 272] on button "Start Answering" at bounding box center [640, 270] width 317 height 28
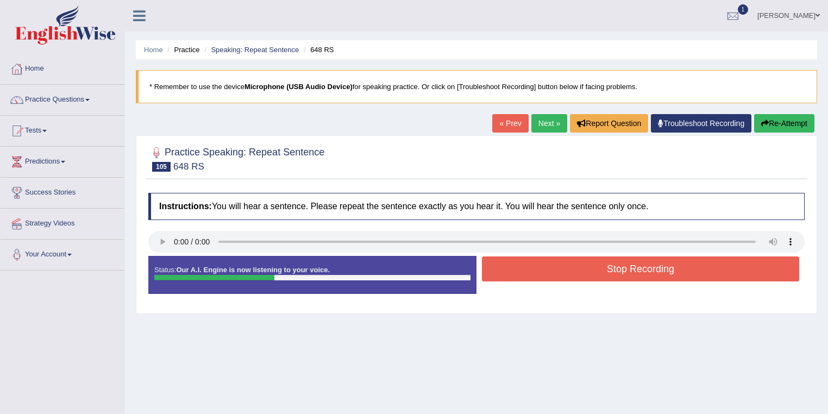
click at [508, 272] on button "Stop Recording" at bounding box center [640, 269] width 317 height 25
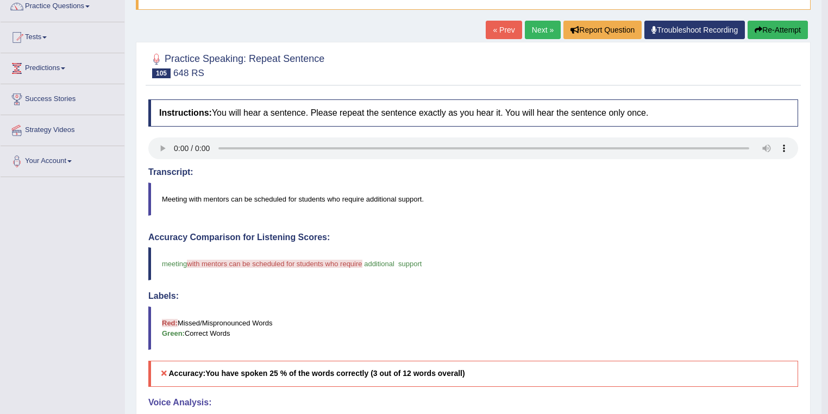
scroll to position [87, 0]
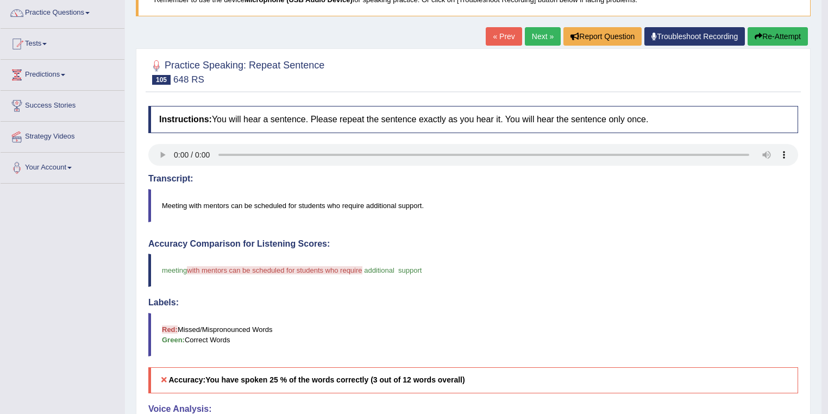
click at [761, 33] on button "Re-Attempt" at bounding box center [778, 36] width 60 height 18
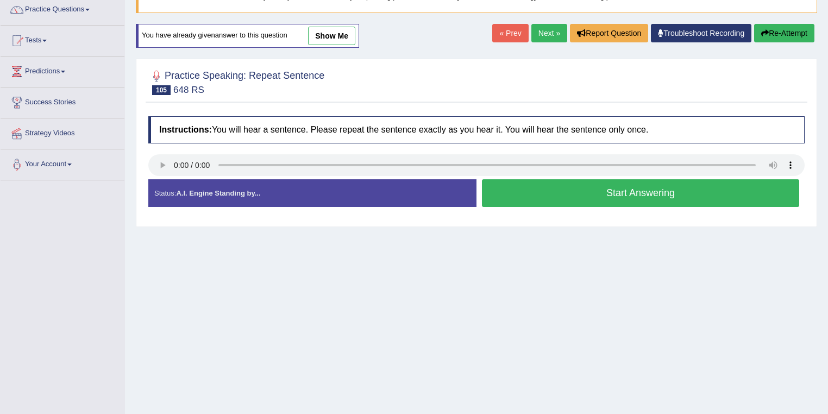
click at [537, 198] on button "Start Answering" at bounding box center [640, 193] width 317 height 28
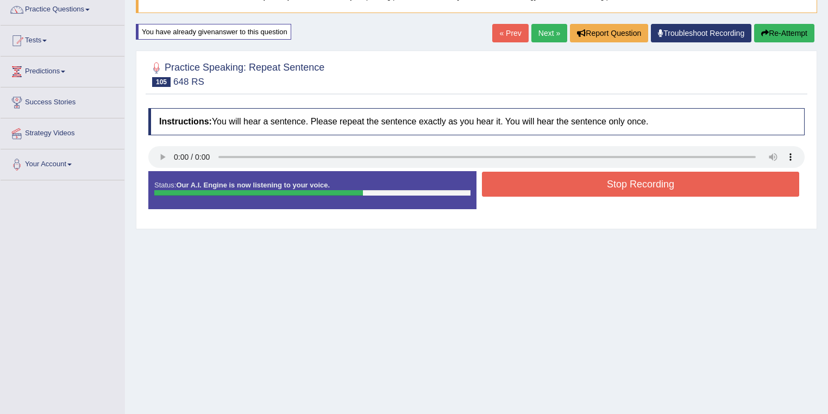
click at [535, 185] on button "Stop Recording" at bounding box center [640, 184] width 317 height 25
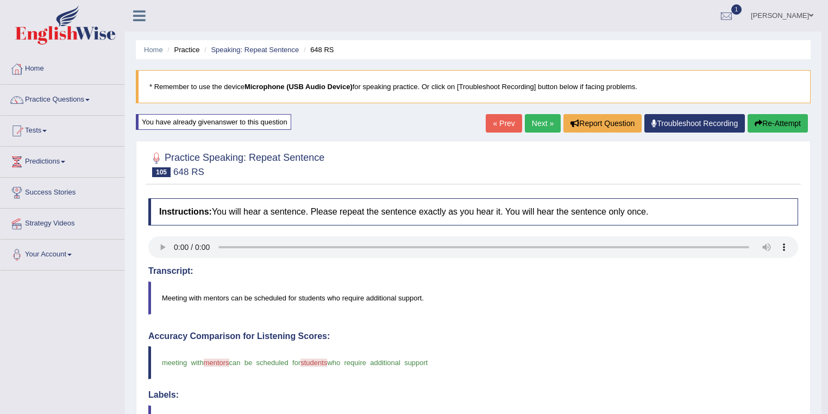
click at [528, 128] on link "Next »" at bounding box center [543, 123] width 36 height 18
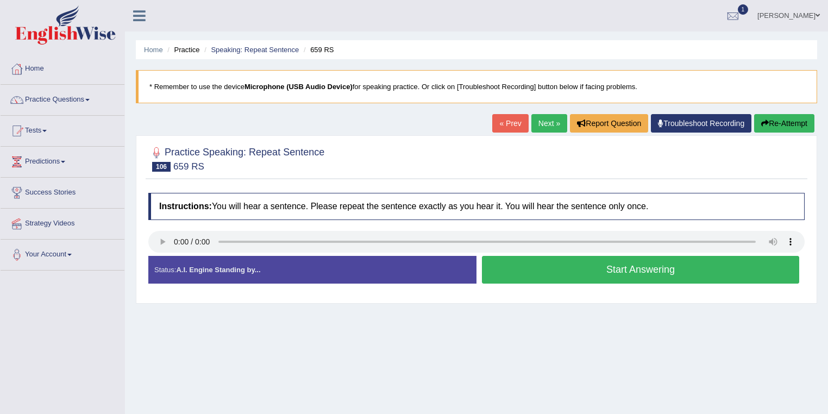
click at [514, 272] on button "Start Answering" at bounding box center [640, 270] width 317 height 28
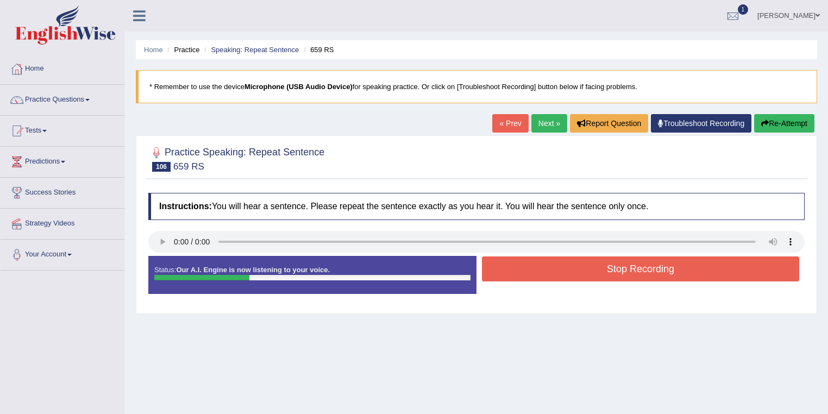
click at [515, 270] on button "Stop Recording" at bounding box center [640, 269] width 317 height 25
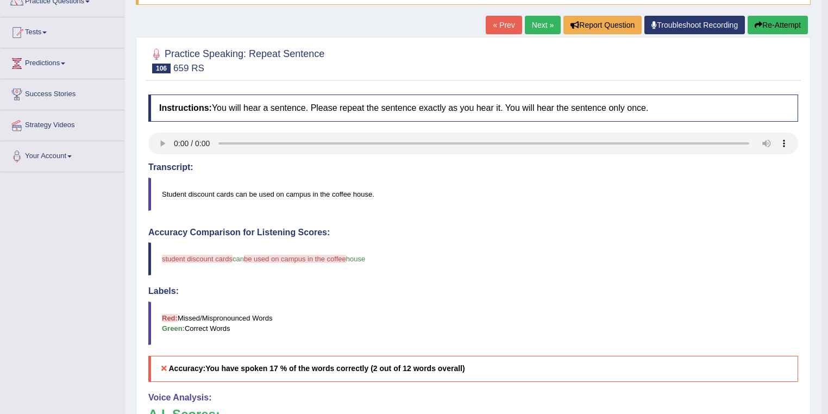
scroll to position [87, 0]
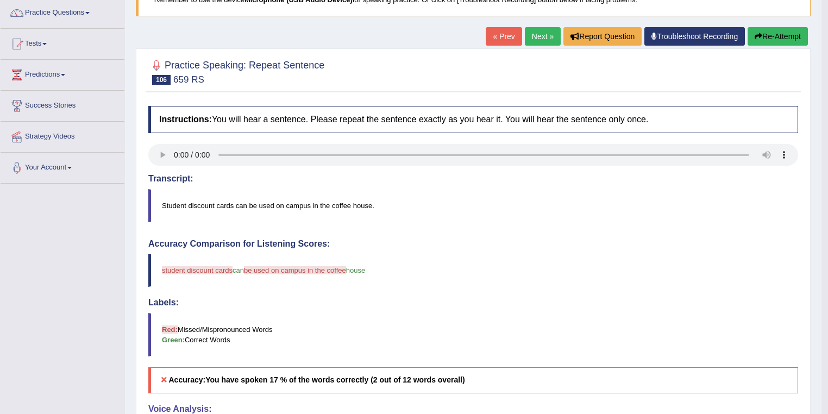
click at [789, 34] on button "Re-Attempt" at bounding box center [778, 36] width 60 height 18
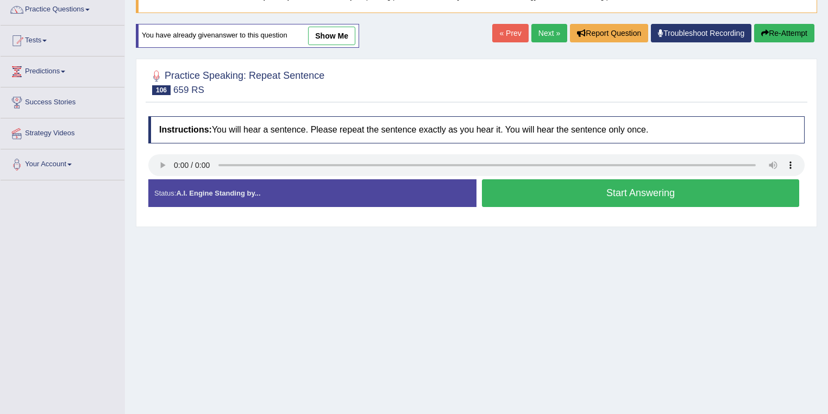
click at [689, 193] on button "Start Answering" at bounding box center [640, 193] width 317 height 28
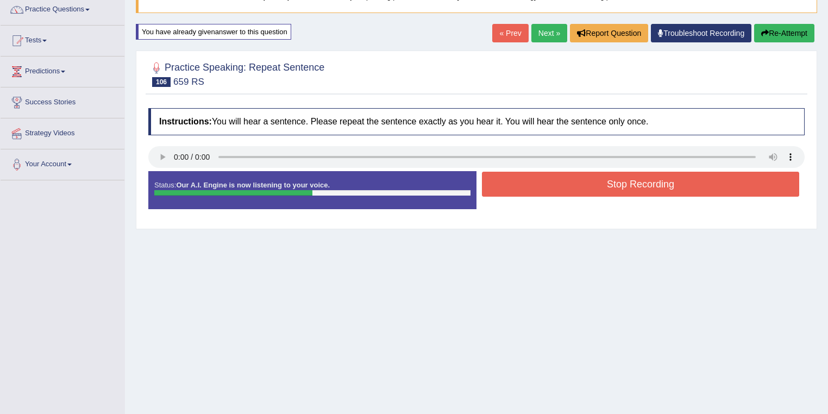
click at [680, 178] on button "Stop Recording" at bounding box center [640, 184] width 317 height 25
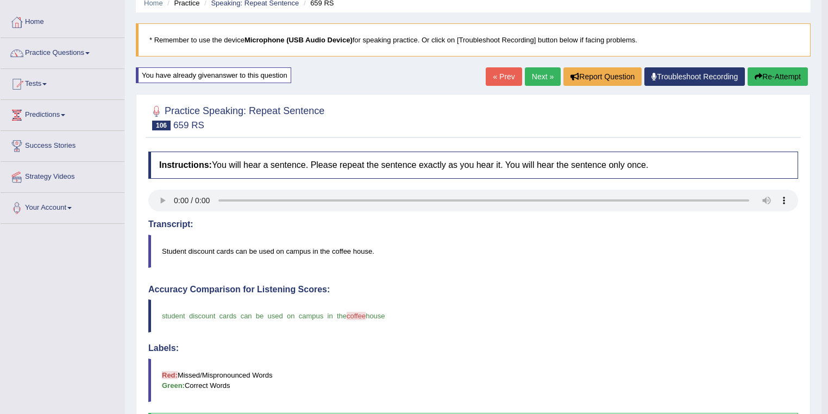
scroll to position [3, 0]
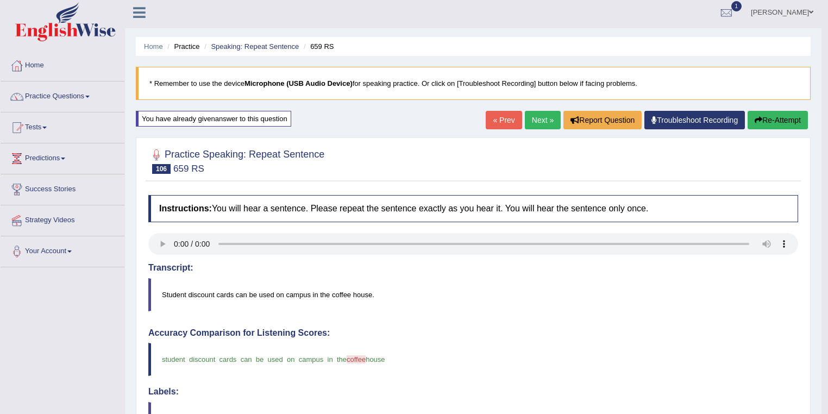
click at [537, 115] on link "Next »" at bounding box center [543, 120] width 36 height 18
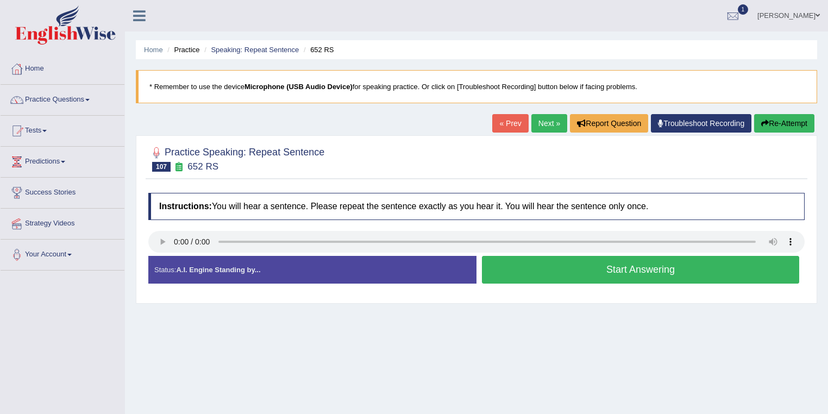
click at [581, 272] on button "Start Answering" at bounding box center [640, 270] width 317 height 28
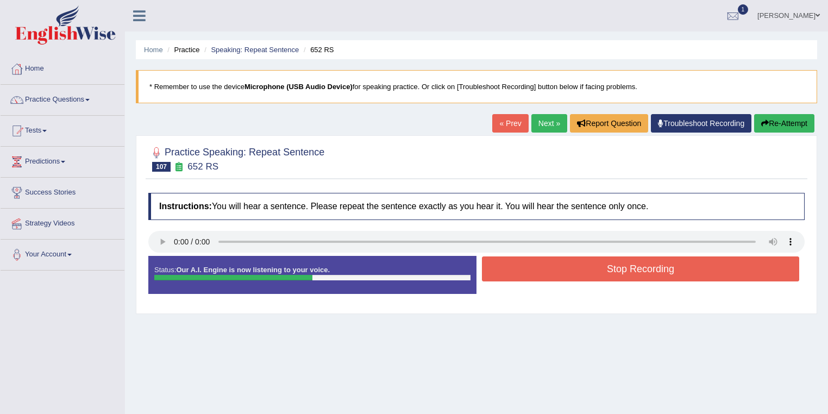
click at [581, 266] on button "Stop Recording" at bounding box center [640, 269] width 317 height 25
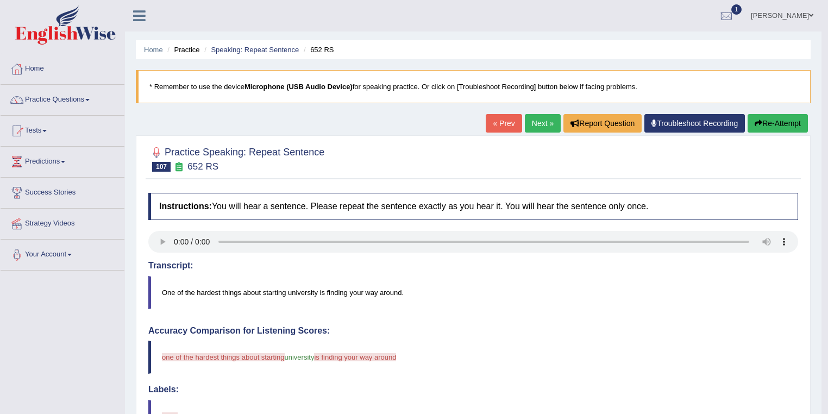
click at [786, 128] on button "Re-Attempt" at bounding box center [778, 123] width 60 height 18
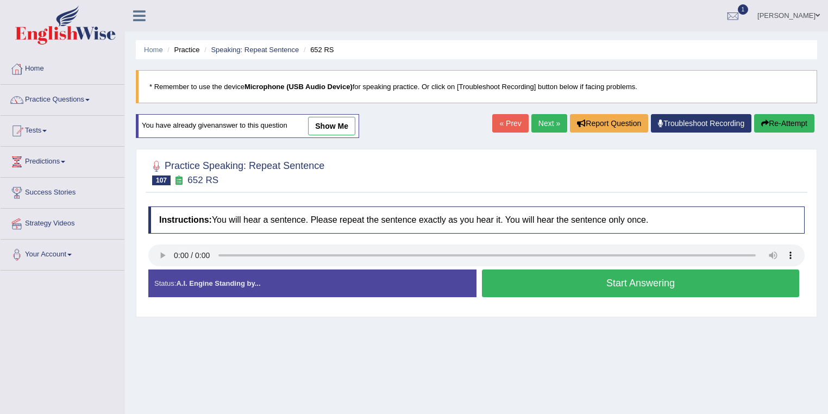
click at [541, 277] on button "Start Answering" at bounding box center [640, 284] width 317 height 28
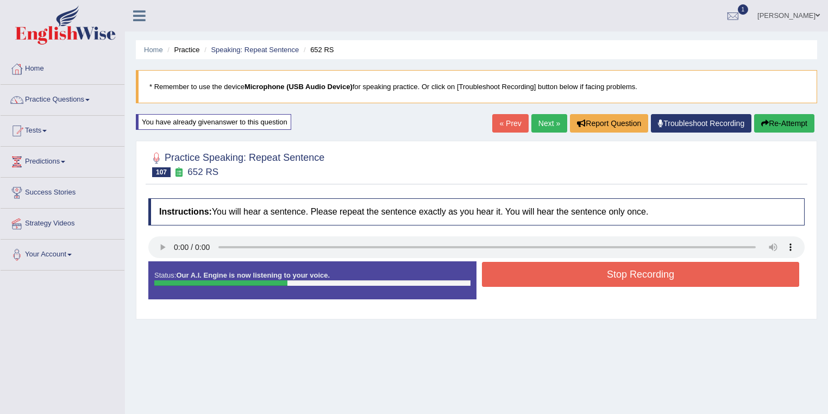
click at [541, 277] on button "Stop Recording" at bounding box center [640, 274] width 317 height 25
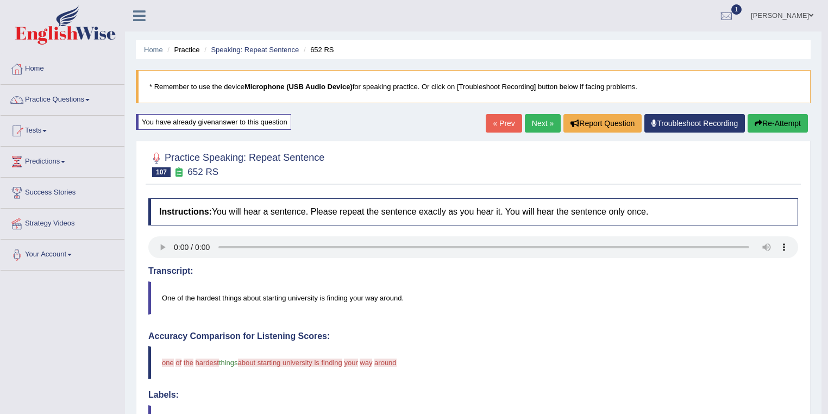
drag, startPoint x: 533, startPoint y: 115, endPoint x: 537, endPoint y: 120, distance: 6.2
click at [533, 116] on link "Next »" at bounding box center [543, 123] width 36 height 18
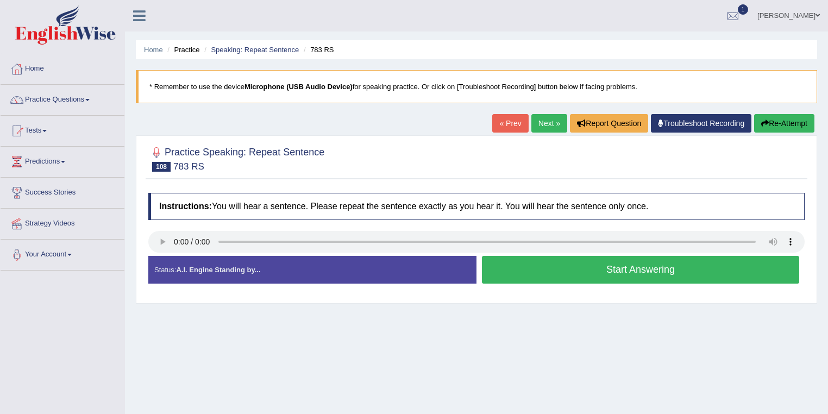
click at [555, 268] on button "Start Answering" at bounding box center [640, 270] width 317 height 28
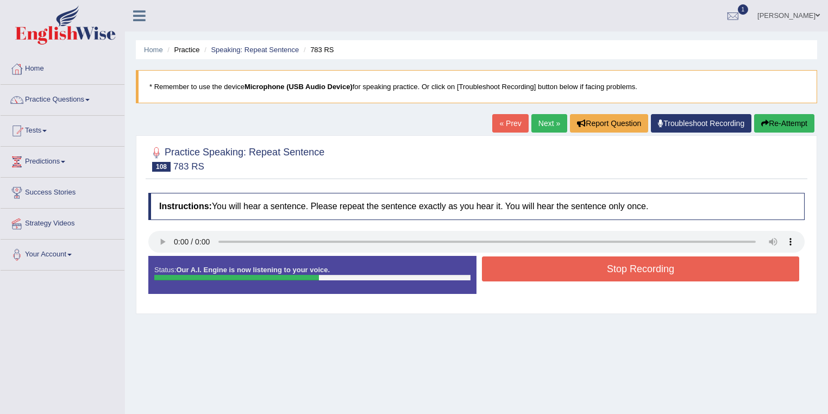
click at [561, 264] on button "Stop Recording" at bounding box center [640, 269] width 317 height 25
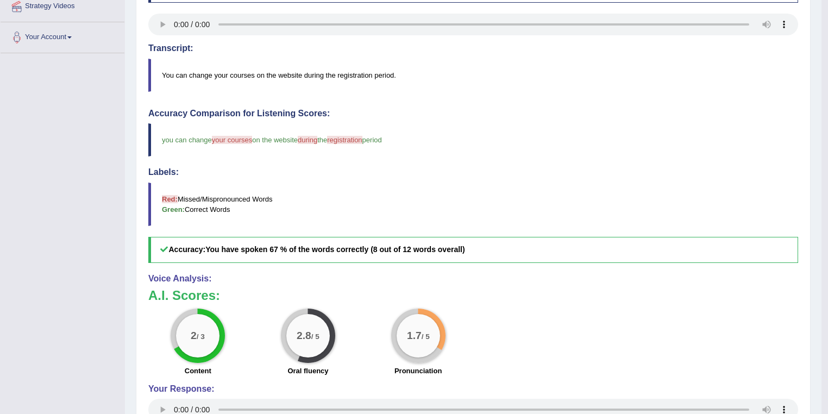
scroll to position [174, 0]
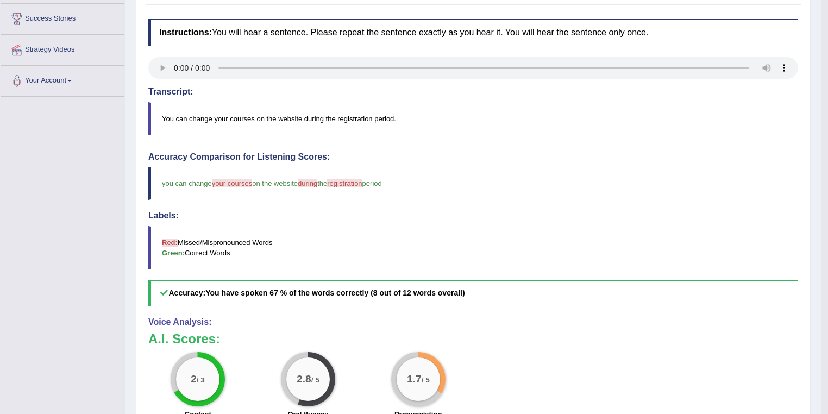
click at [576, 241] on blockquote "Red: Missed/Mispronounced Words Green: Correct Words" at bounding box center [473, 247] width 650 height 43
